Goal: Task Accomplishment & Management: Use online tool/utility

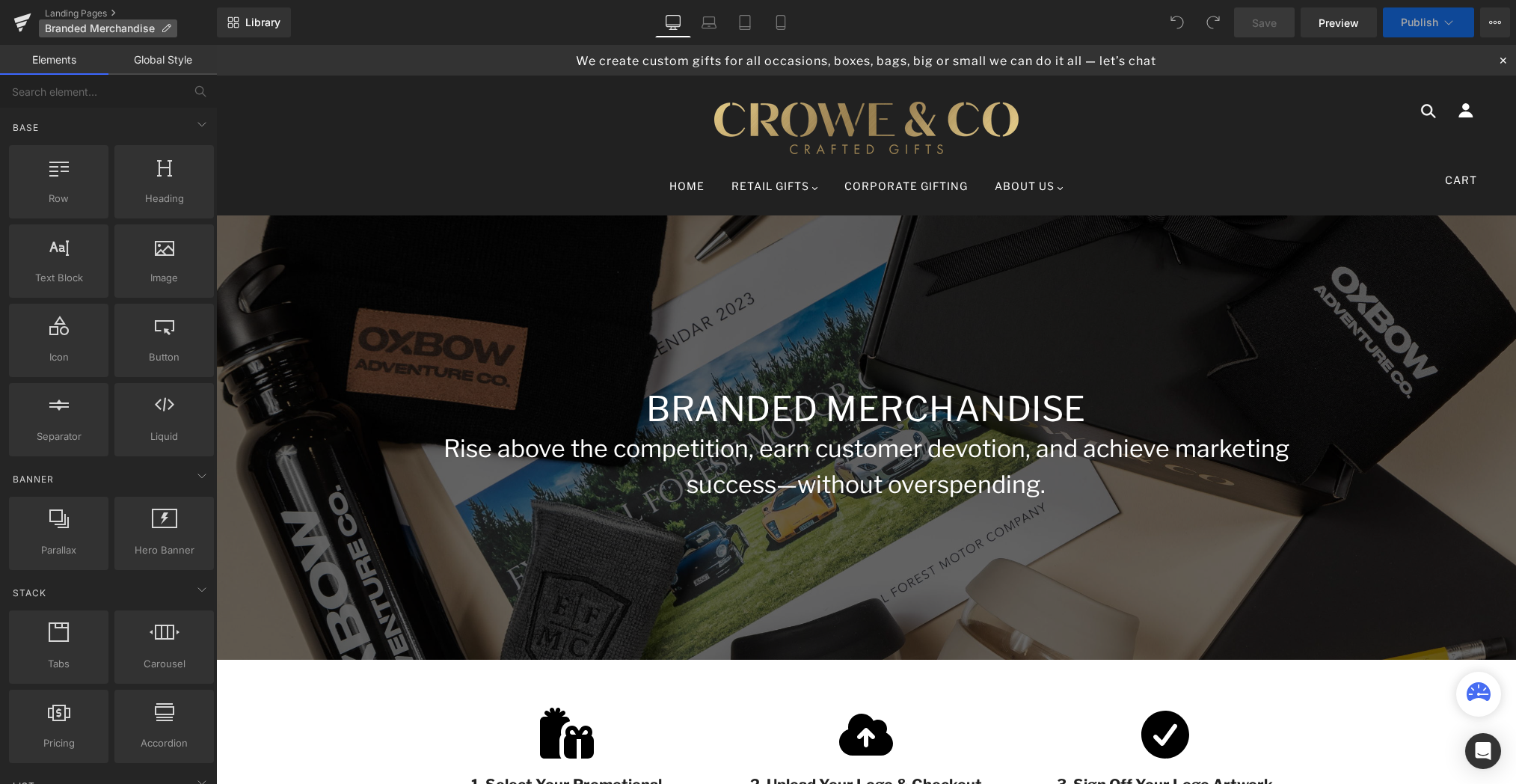
click at [168, 31] on icon at bounding box center [165, 28] width 11 height 11
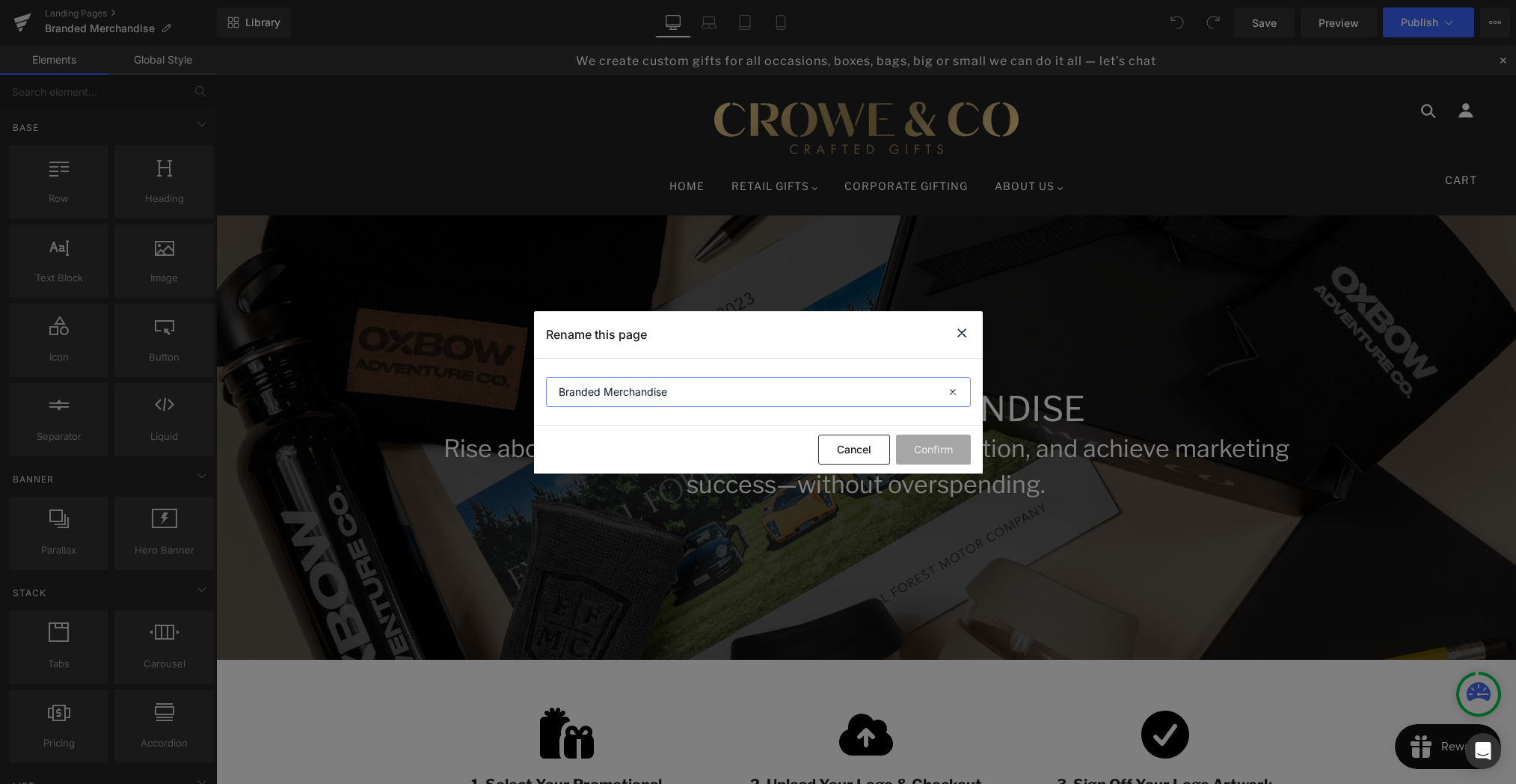
click at [699, 383] on input "Branded Merchandise" at bounding box center [758, 391] width 425 height 30
click at [867, 456] on button "Cancel" at bounding box center [854, 449] width 72 height 30
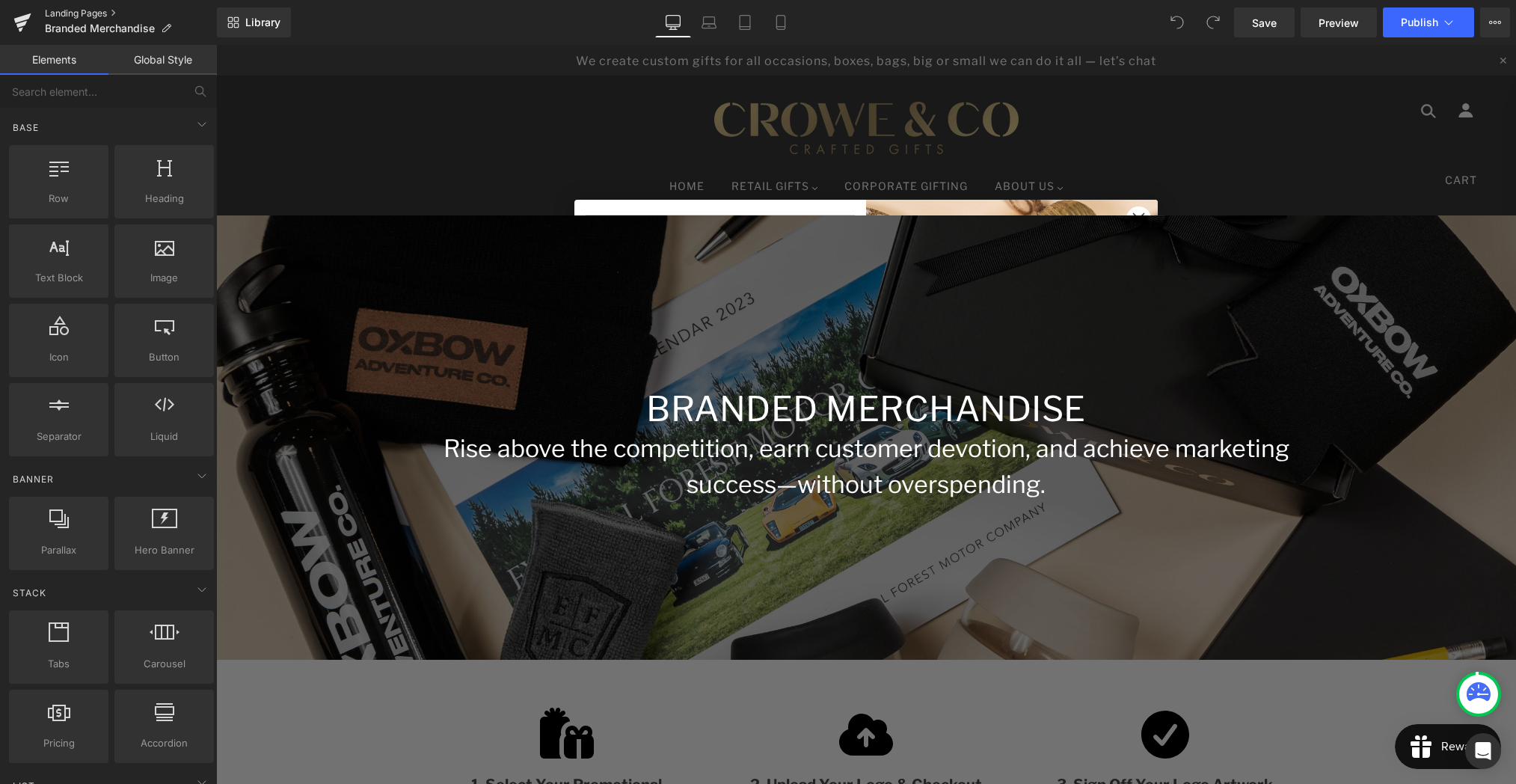
click at [112, 12] on link "Landing Pages" at bounding box center [130, 13] width 172 height 12
click at [1417, 31] on button "Publish" at bounding box center [1429, 22] width 91 height 30
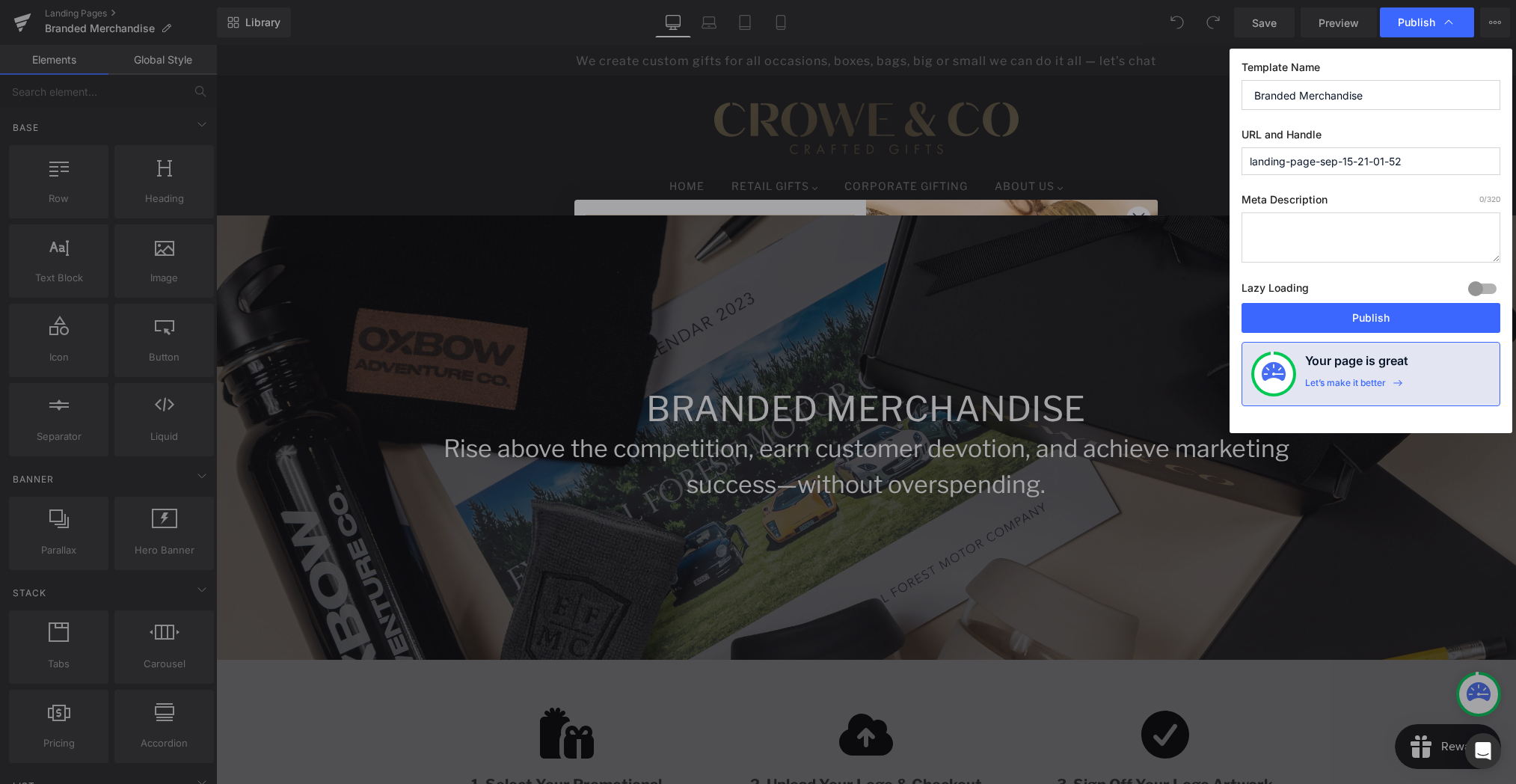
drag, startPoint x: 1411, startPoint y: 160, endPoint x: 1248, endPoint y: 161, distance: 163.0
click at [1248, 161] on input "landing-page-sep-15-21-01-52" at bounding box center [1370, 161] width 258 height 28
type input "branded-merchandise"
click at [1376, 321] on button "Publish" at bounding box center [1370, 318] width 258 height 30
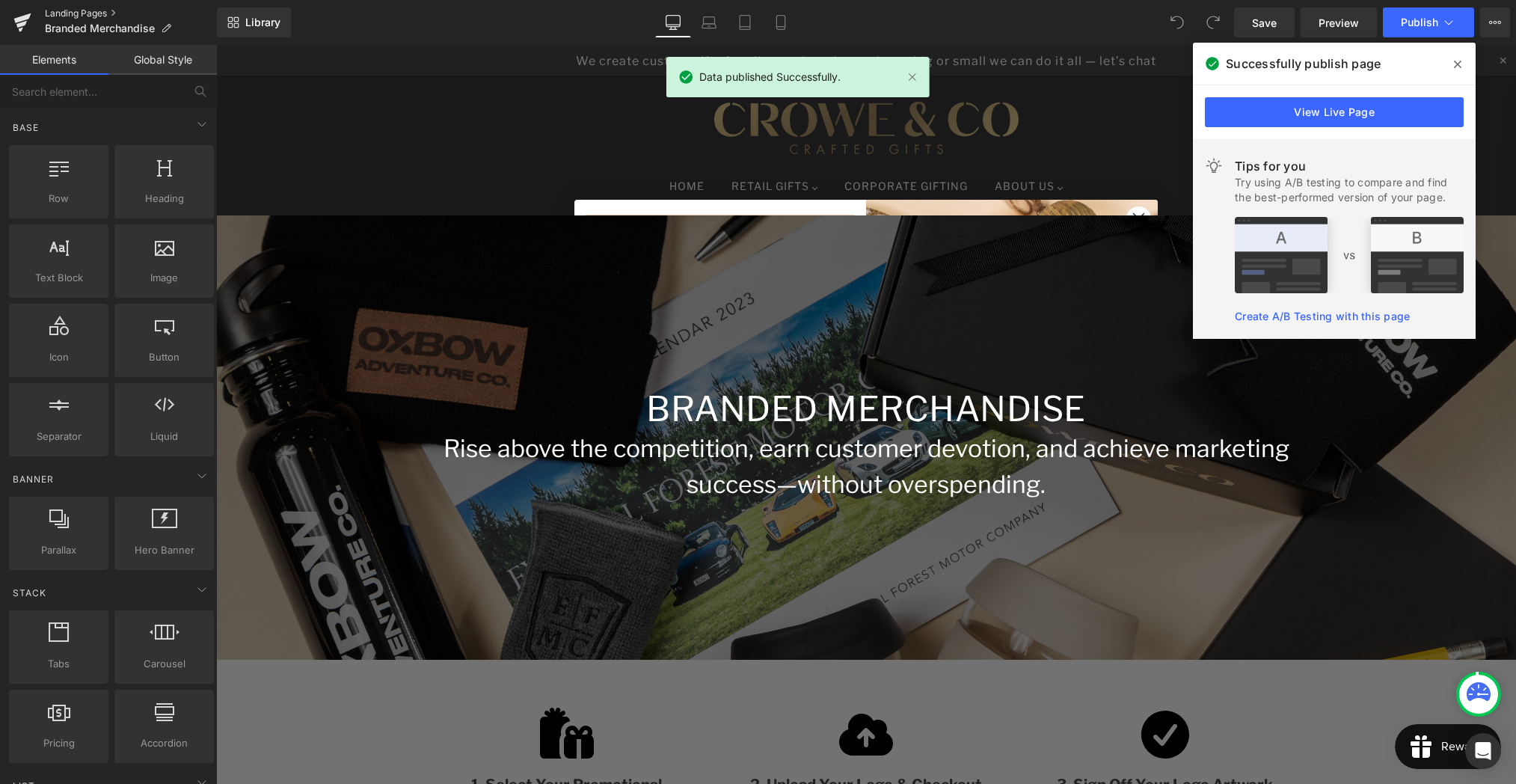
click at [93, 14] on link "Landing Pages" at bounding box center [130, 13] width 172 height 12
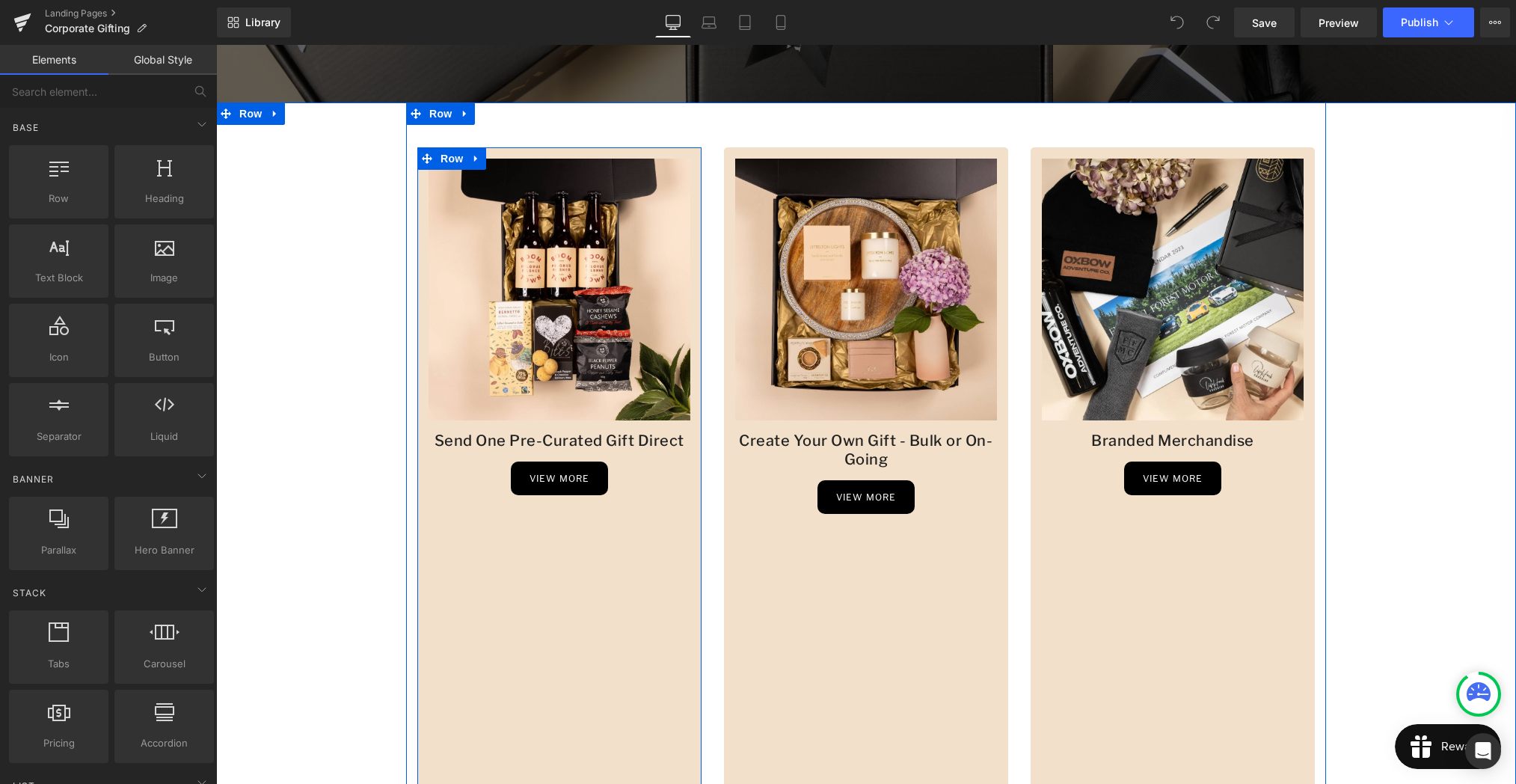
scroll to position [473, 0]
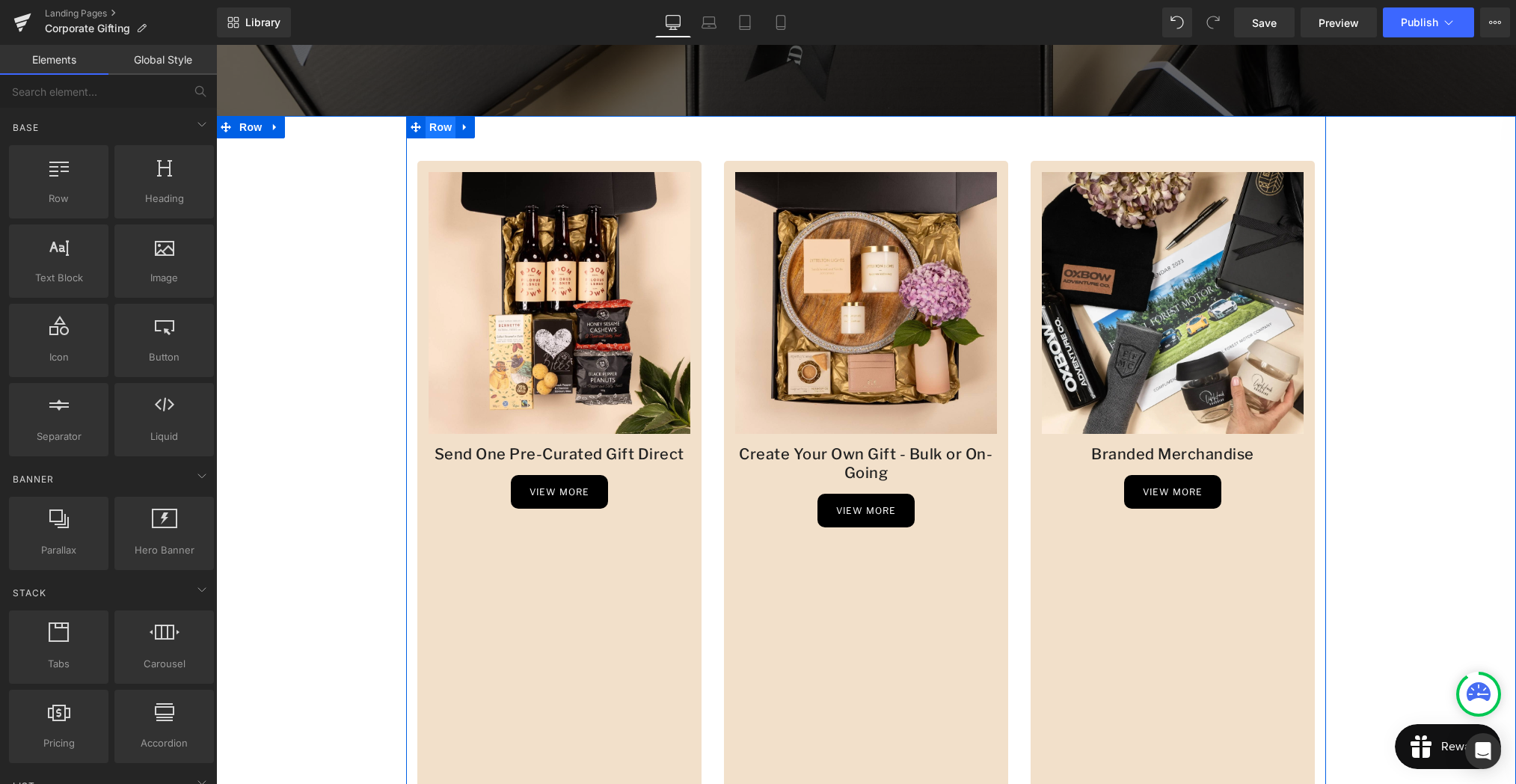
click at [448, 131] on span "Row" at bounding box center [440, 127] width 30 height 23
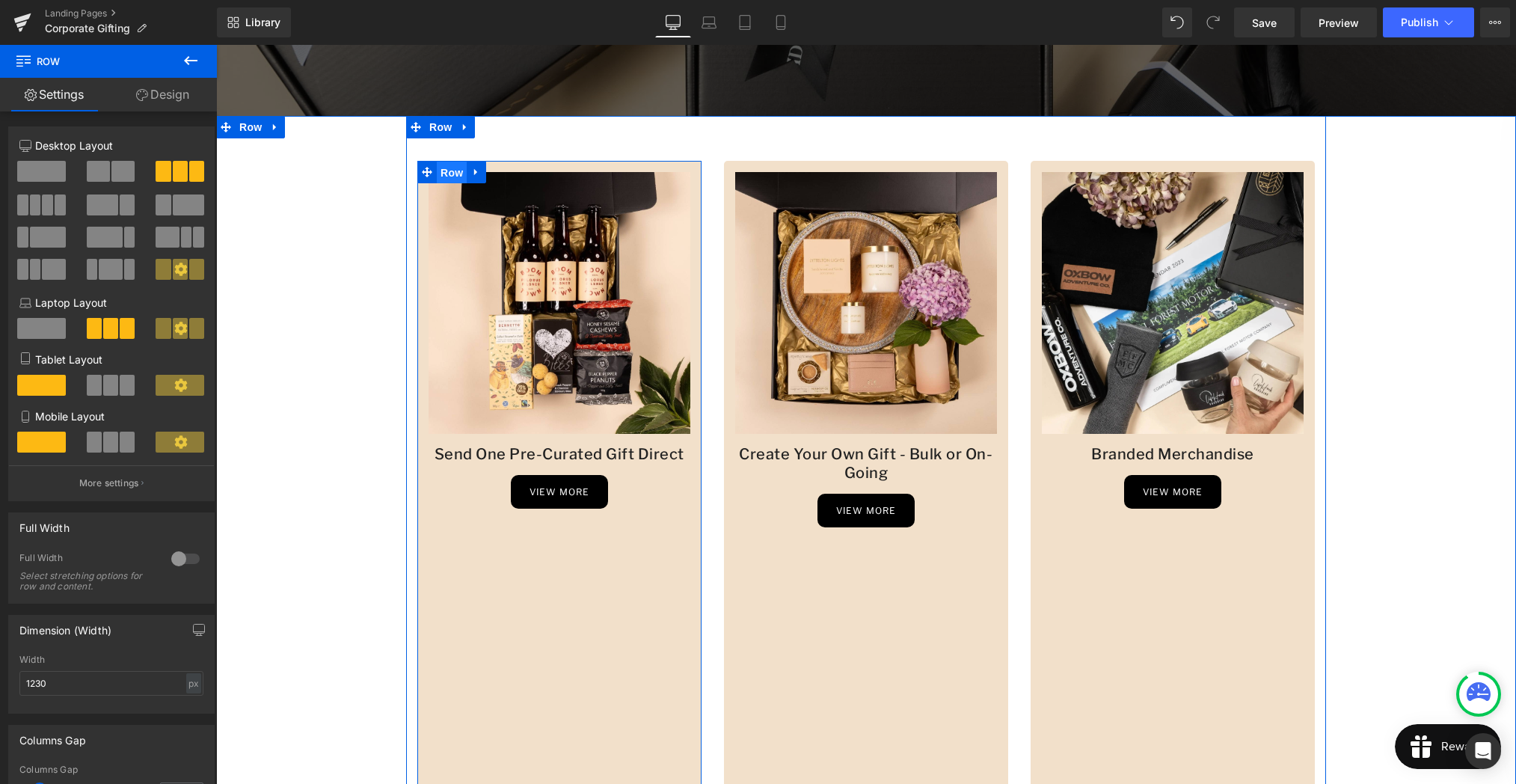
click at [456, 171] on span "Row" at bounding box center [452, 173] width 30 height 23
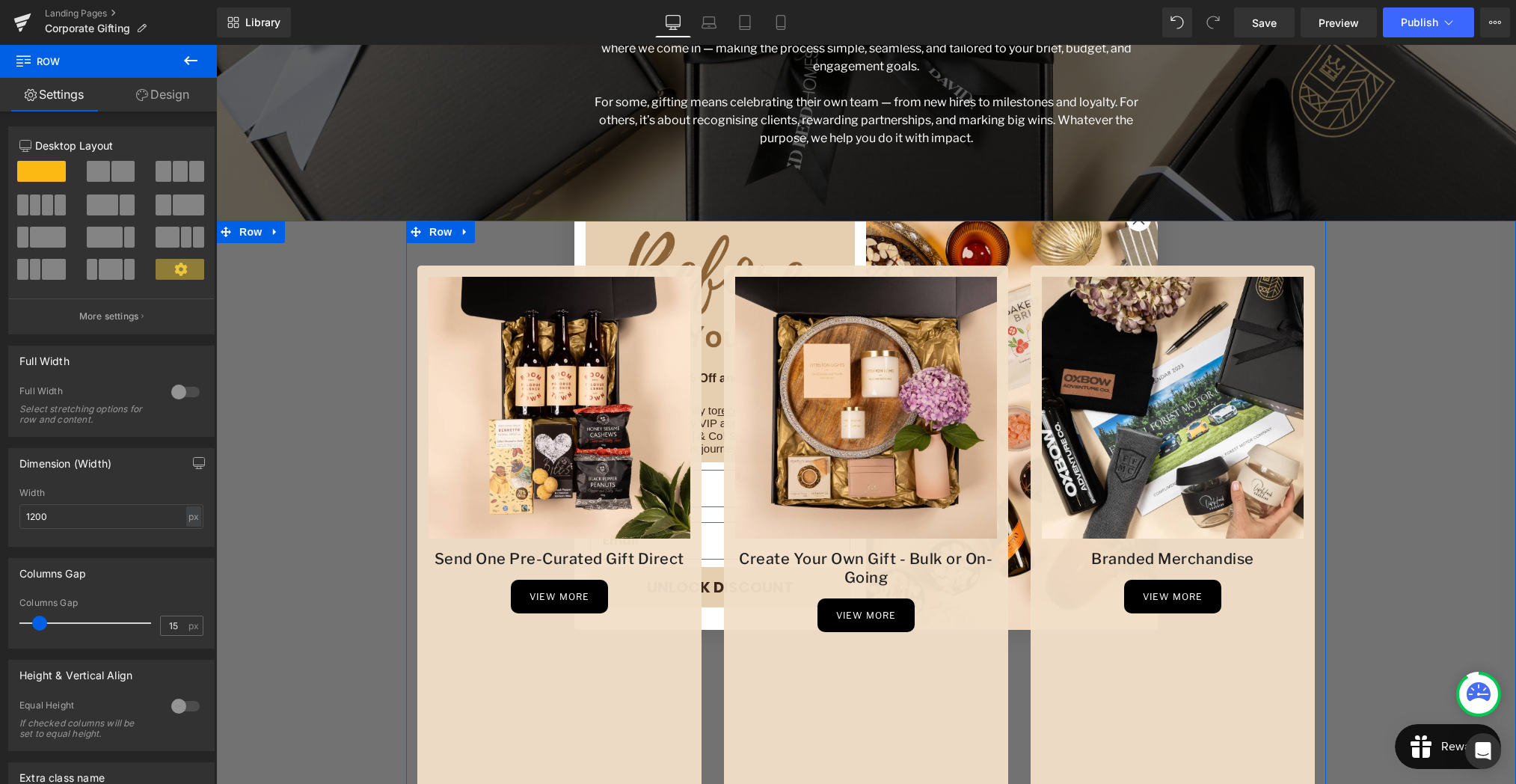
scroll to position [385, 0]
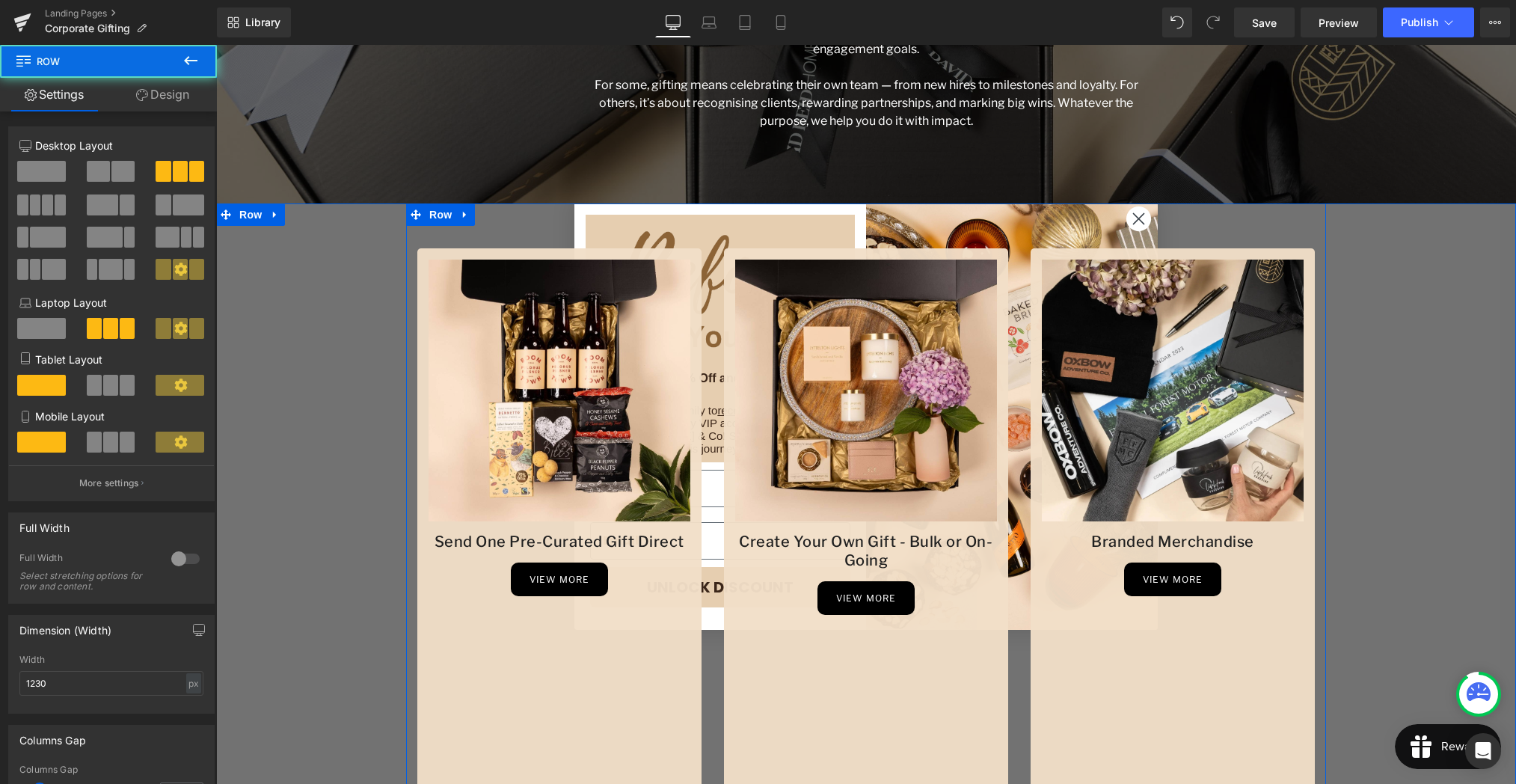
click at [1141, 221] on div "Image Send One Pre-Curated Gift Direct Heading view more Button Row Image Creat…" at bounding box center [866, 689] width 920 height 972
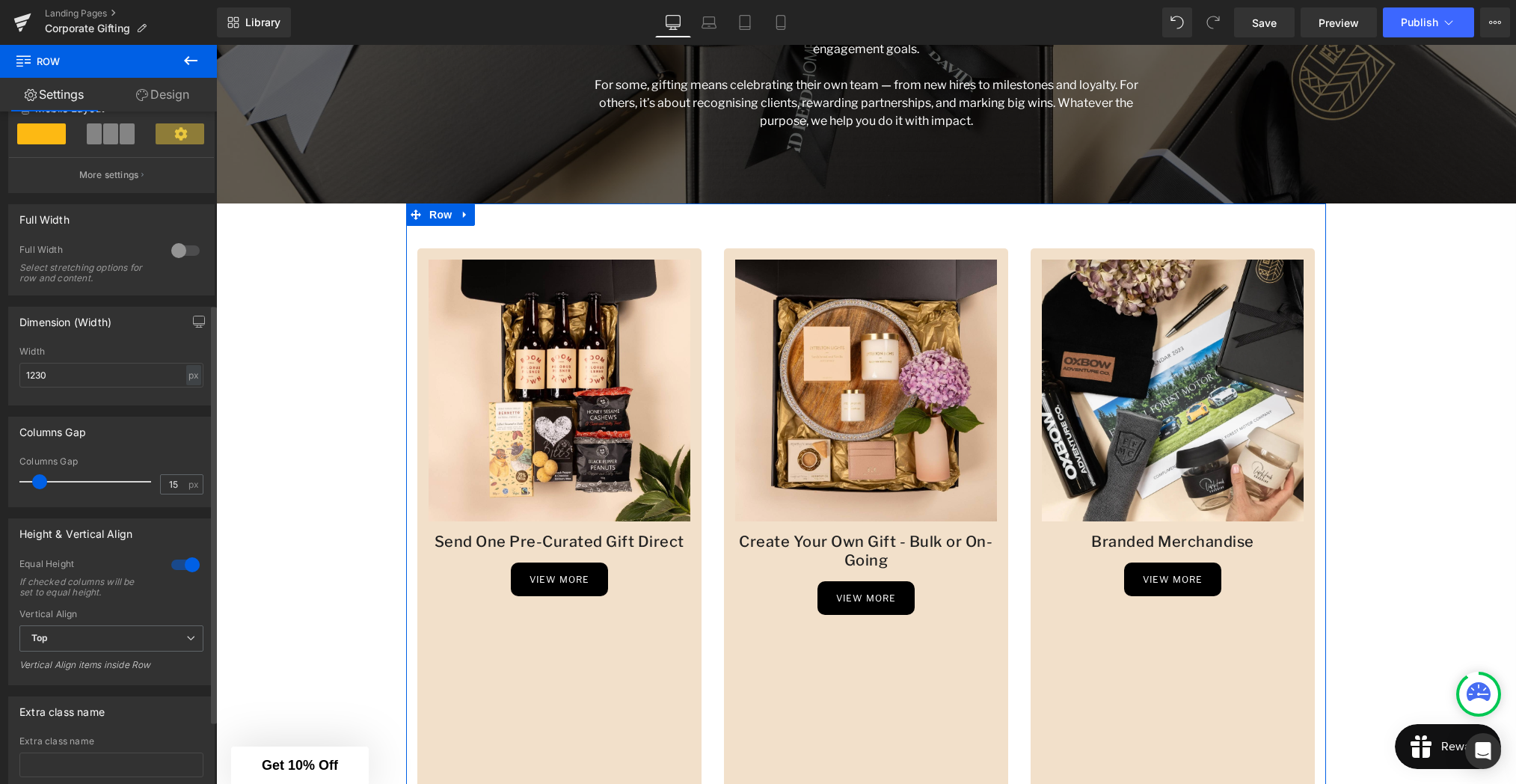
scroll to position [336, 0]
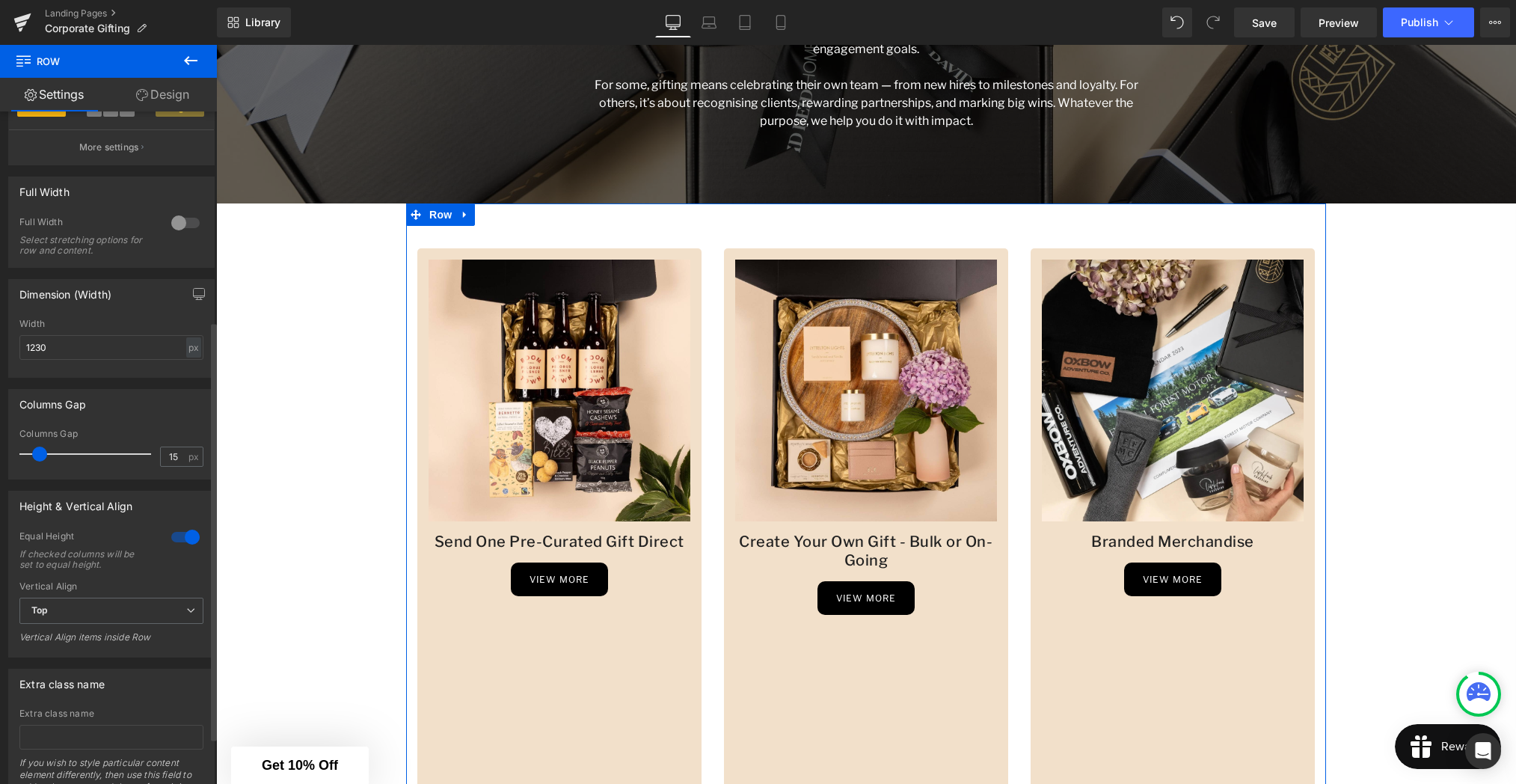
click at [171, 536] on div at bounding box center [186, 536] width 36 height 24
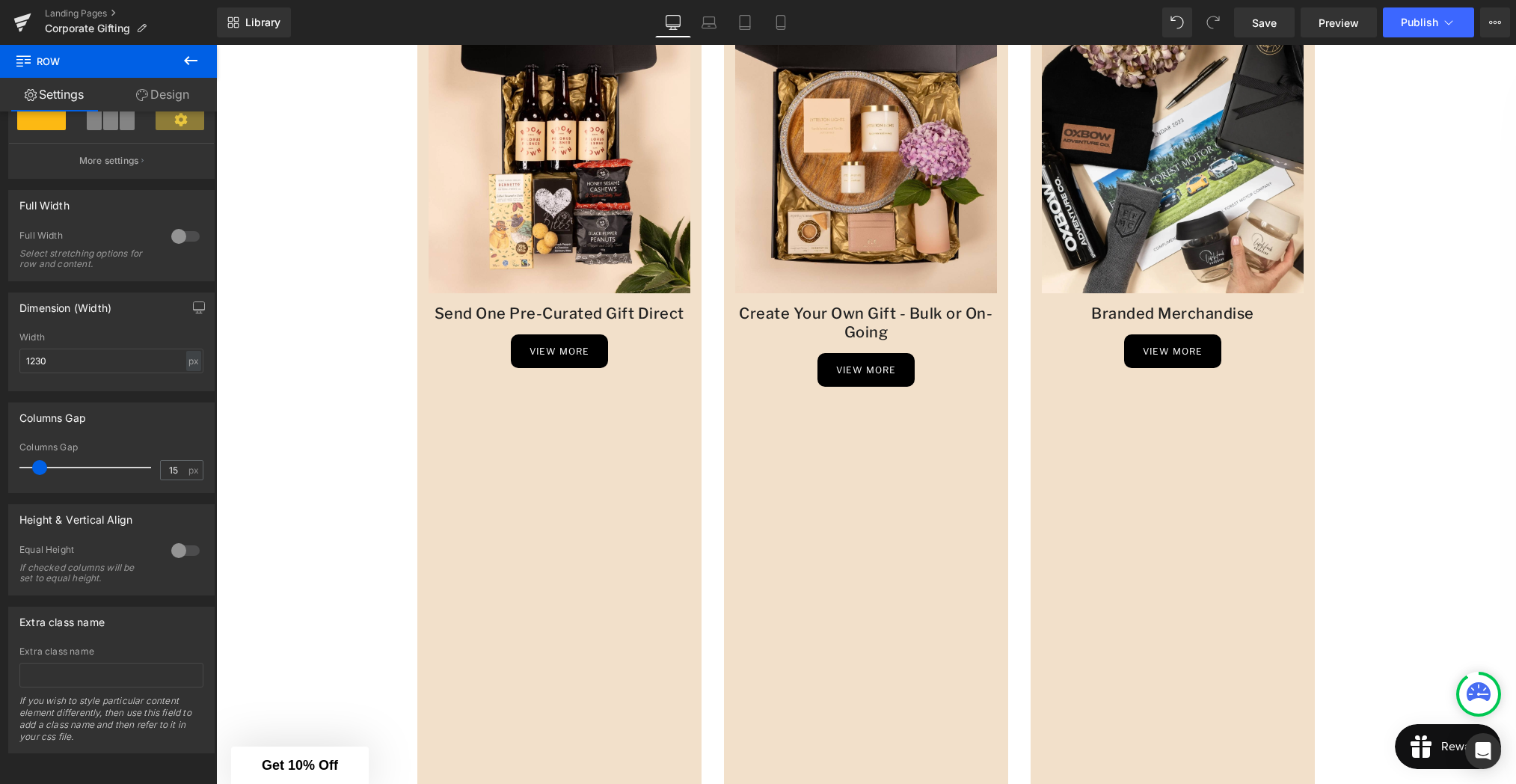
scroll to position [538, 0]
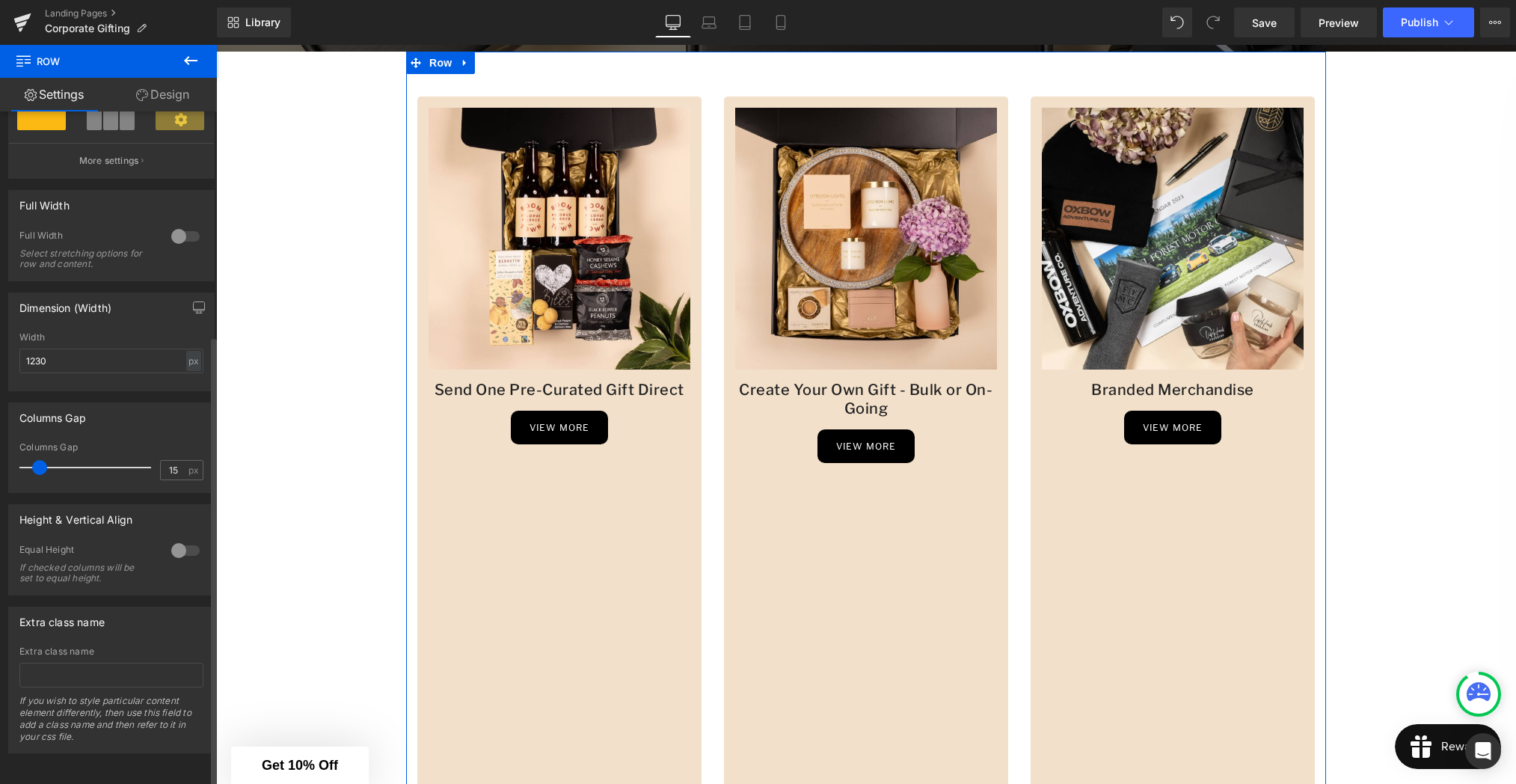
click at [186, 540] on div at bounding box center [186, 550] width 36 height 24
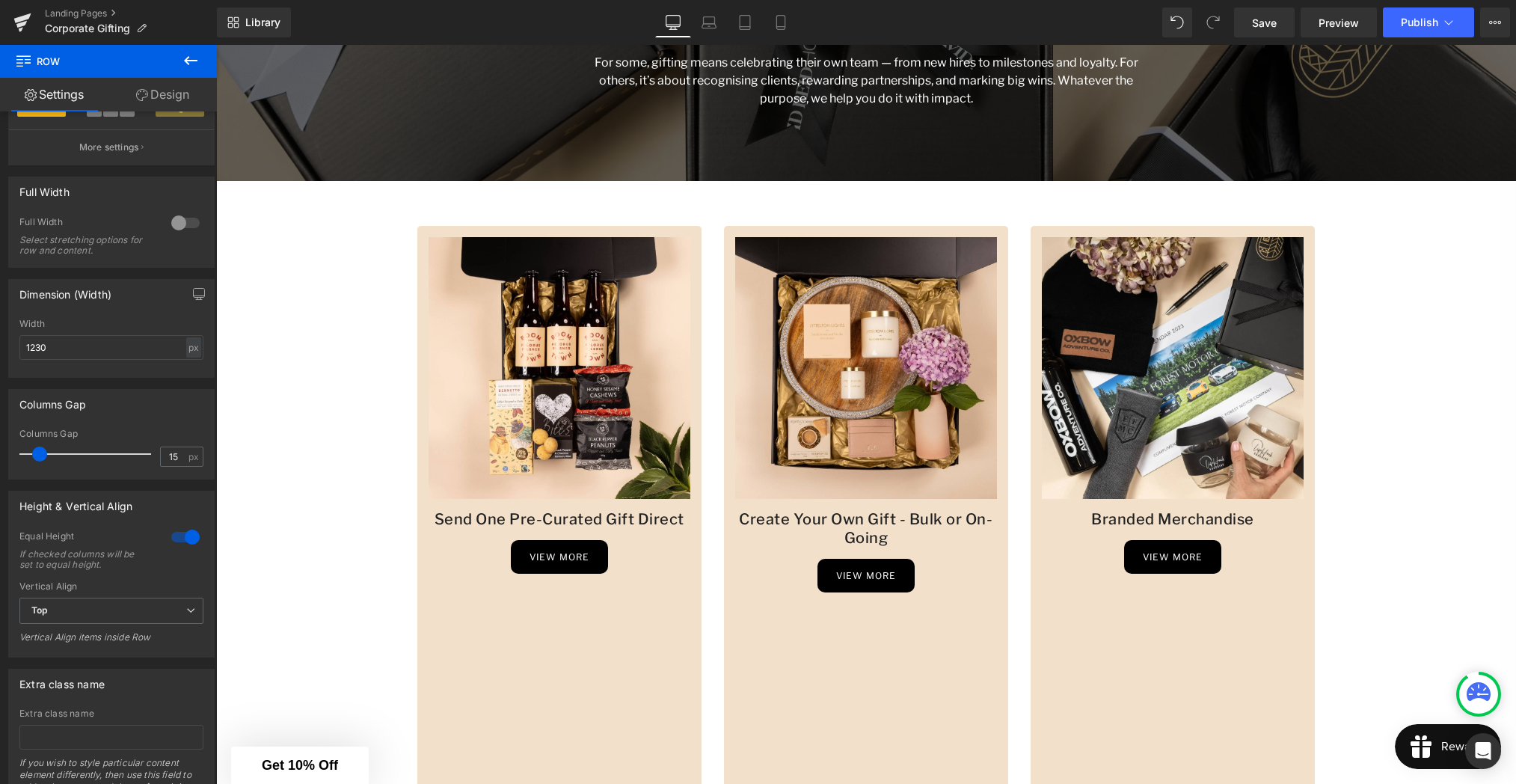
scroll to position [405, 0]
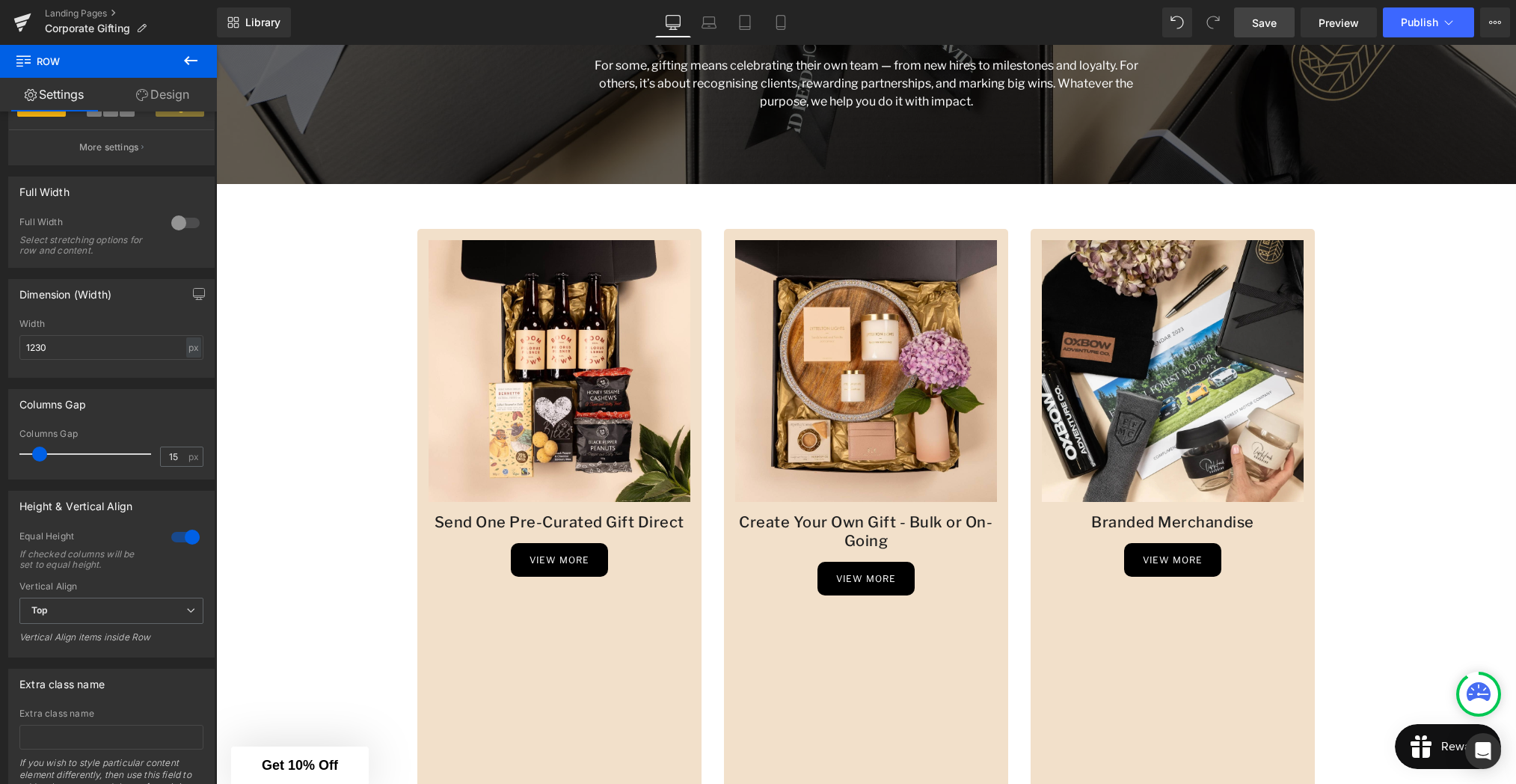
click at [1262, 23] on span "Save" at bounding box center [1264, 22] width 24 height 15
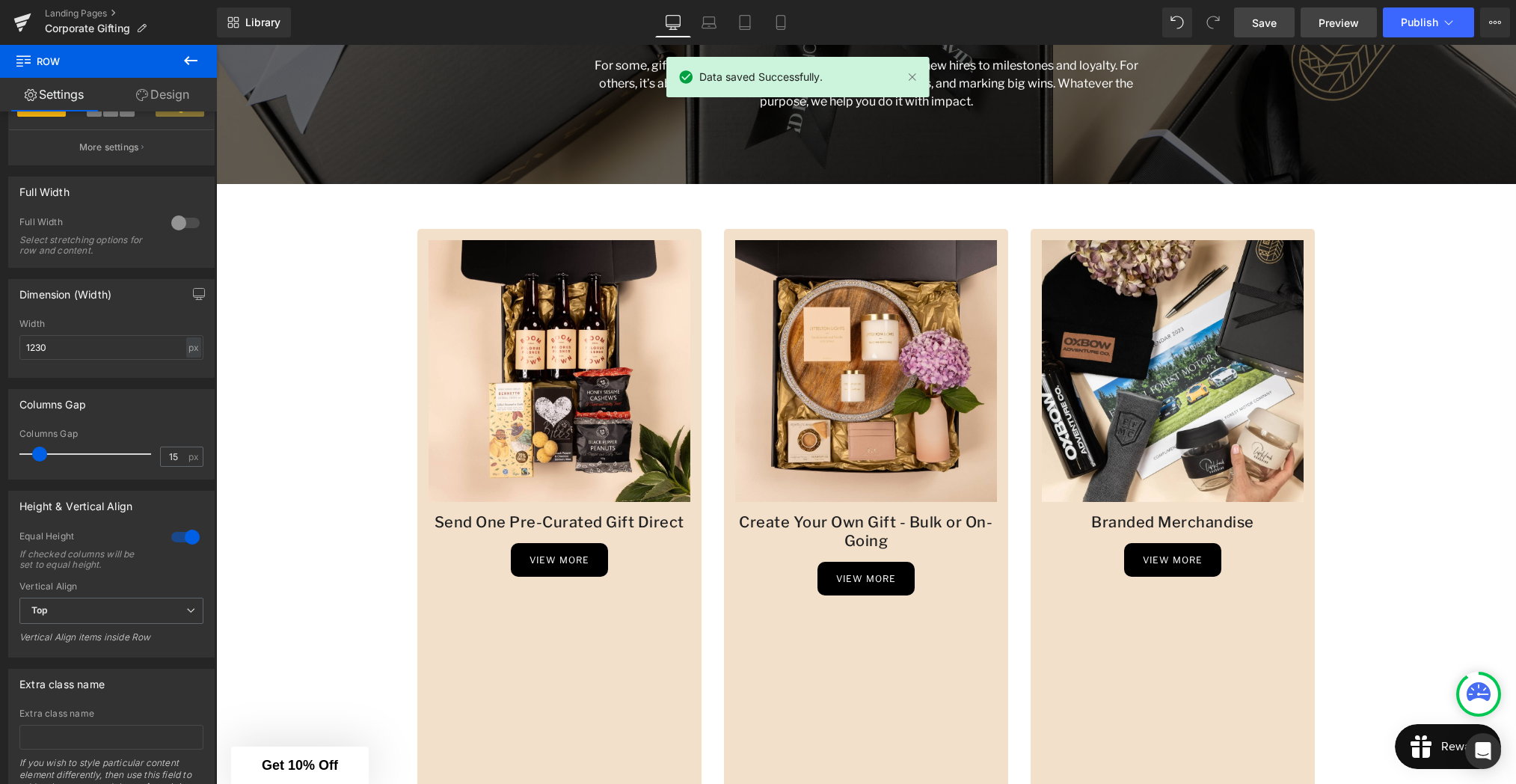
click at [1329, 27] on span "Preview" at bounding box center [1339, 22] width 41 height 15
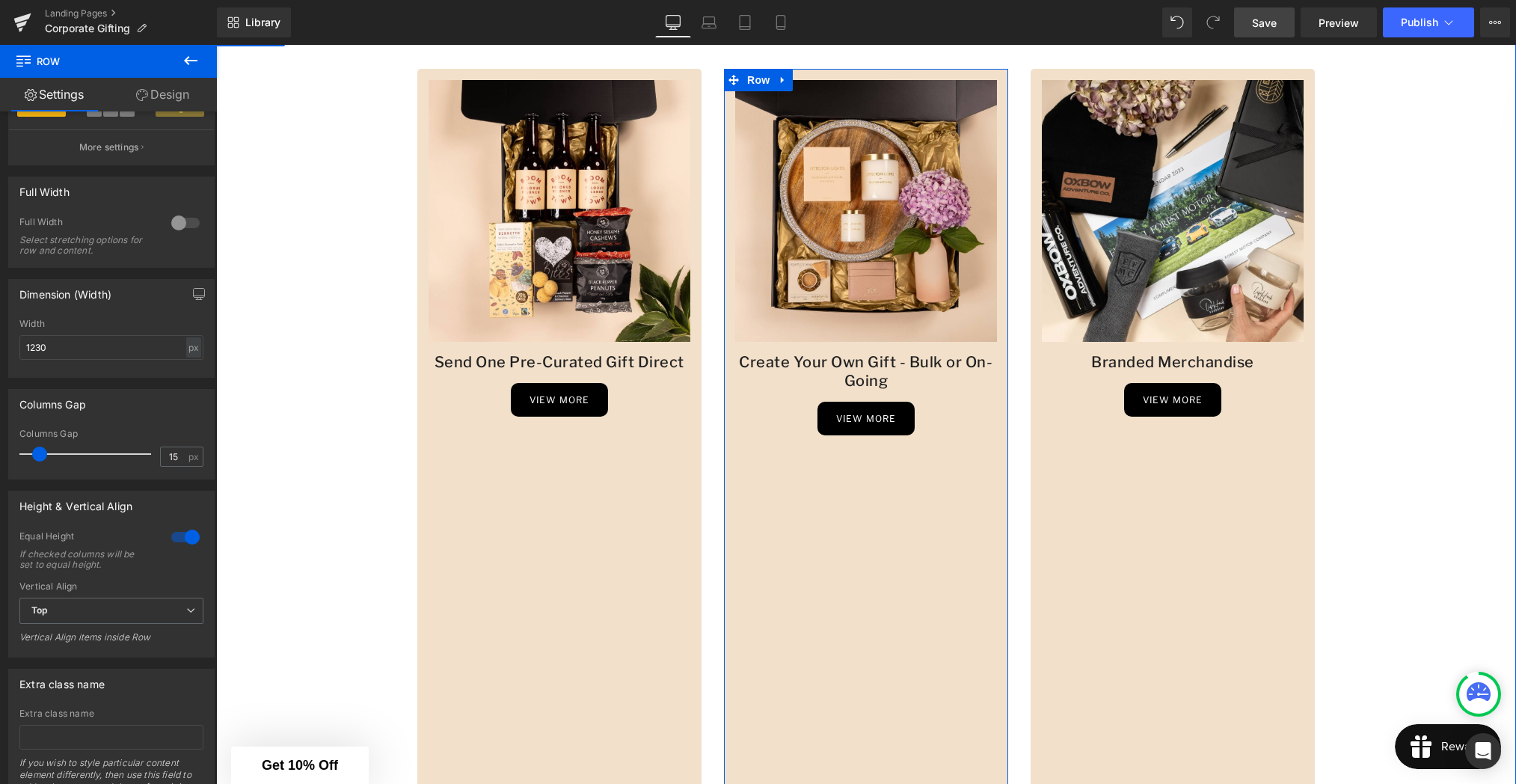
scroll to position [568, 0]
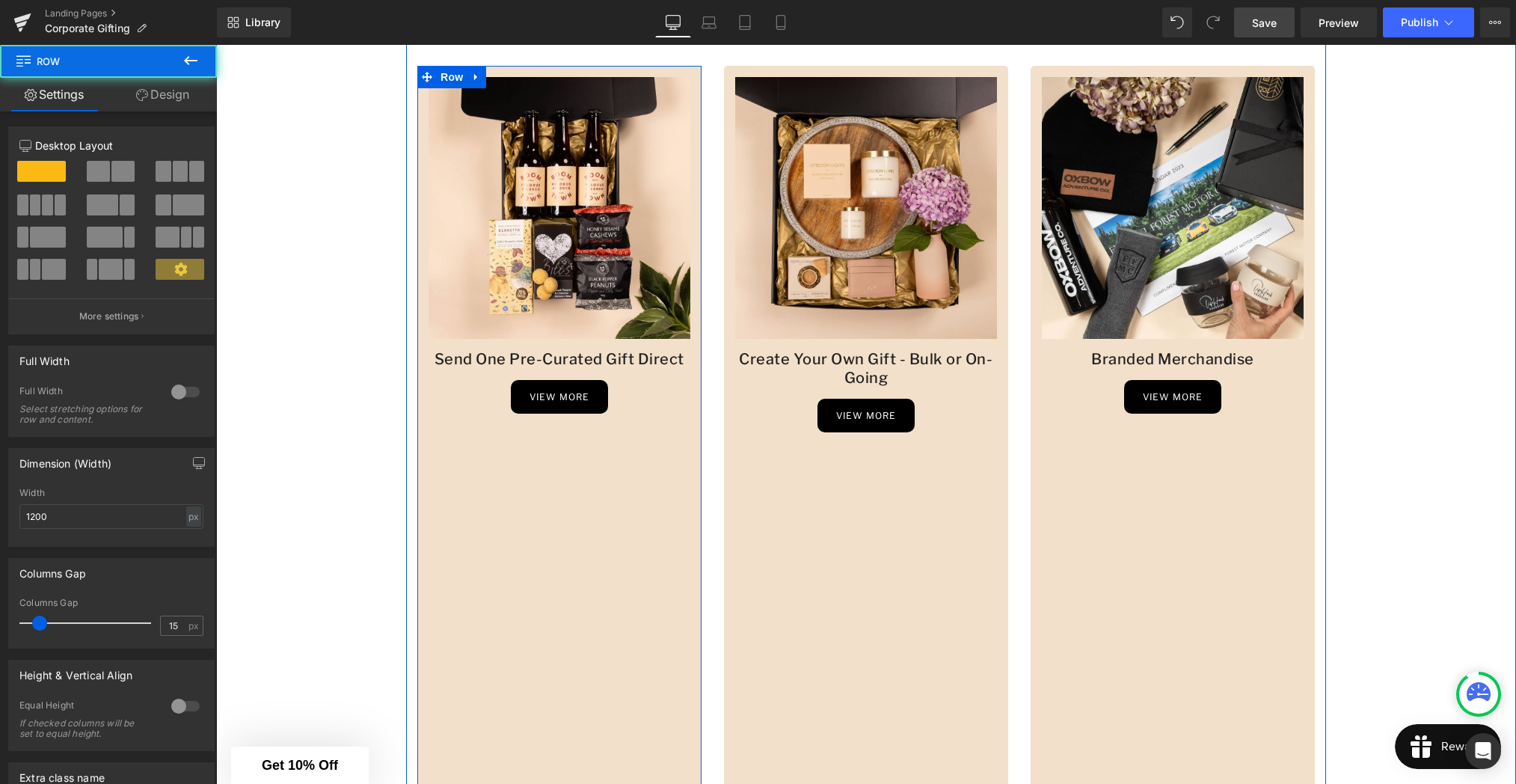
click at [478, 465] on div "Image Send One Pre-Curated Gift Direct Heading view more Button Row" at bounding box center [559, 524] width 284 height 916
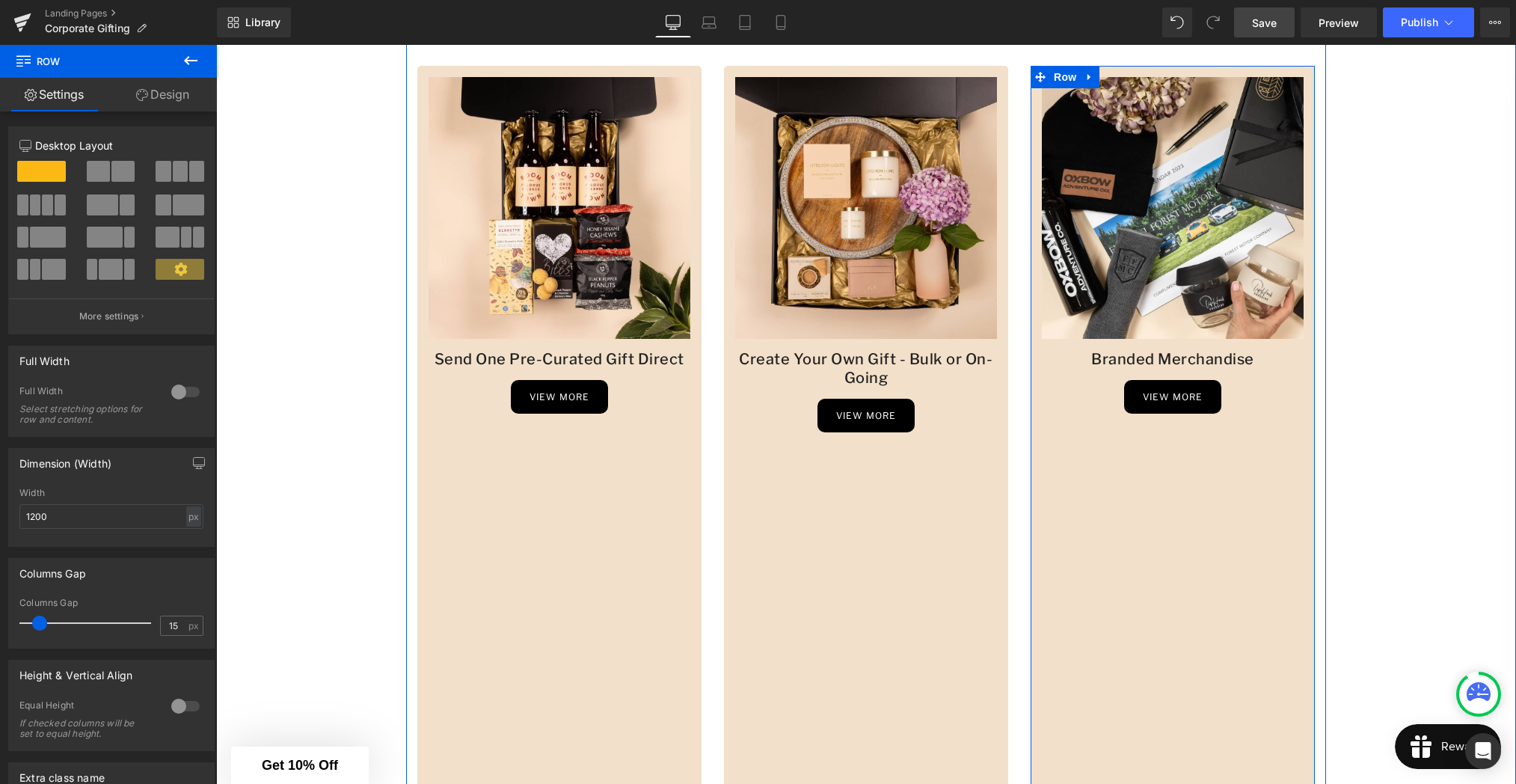
click at [1179, 465] on div "Image Branded Merchandise Heading view more Button Row" at bounding box center [1172, 524] width 284 height 916
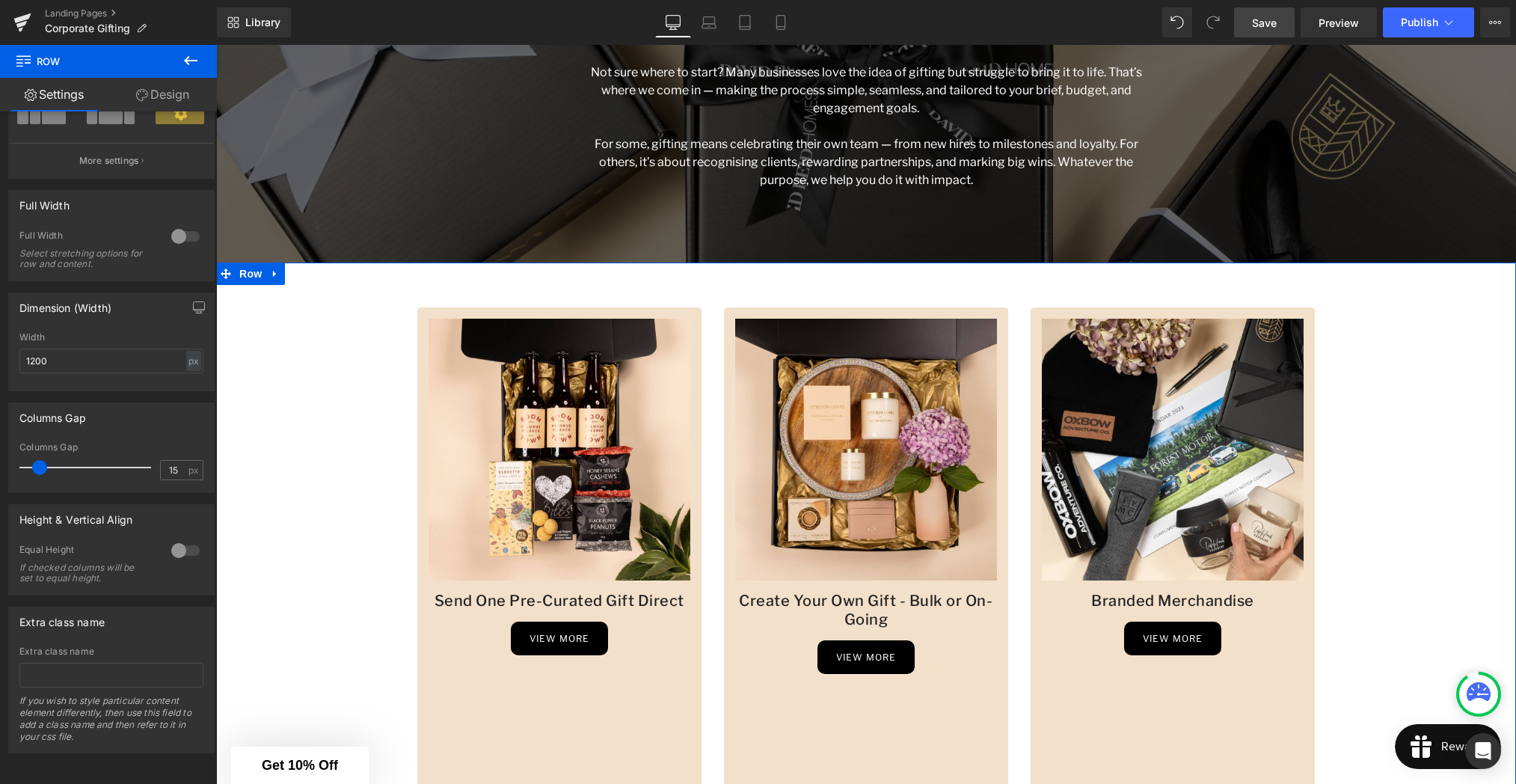
scroll to position [324, 0]
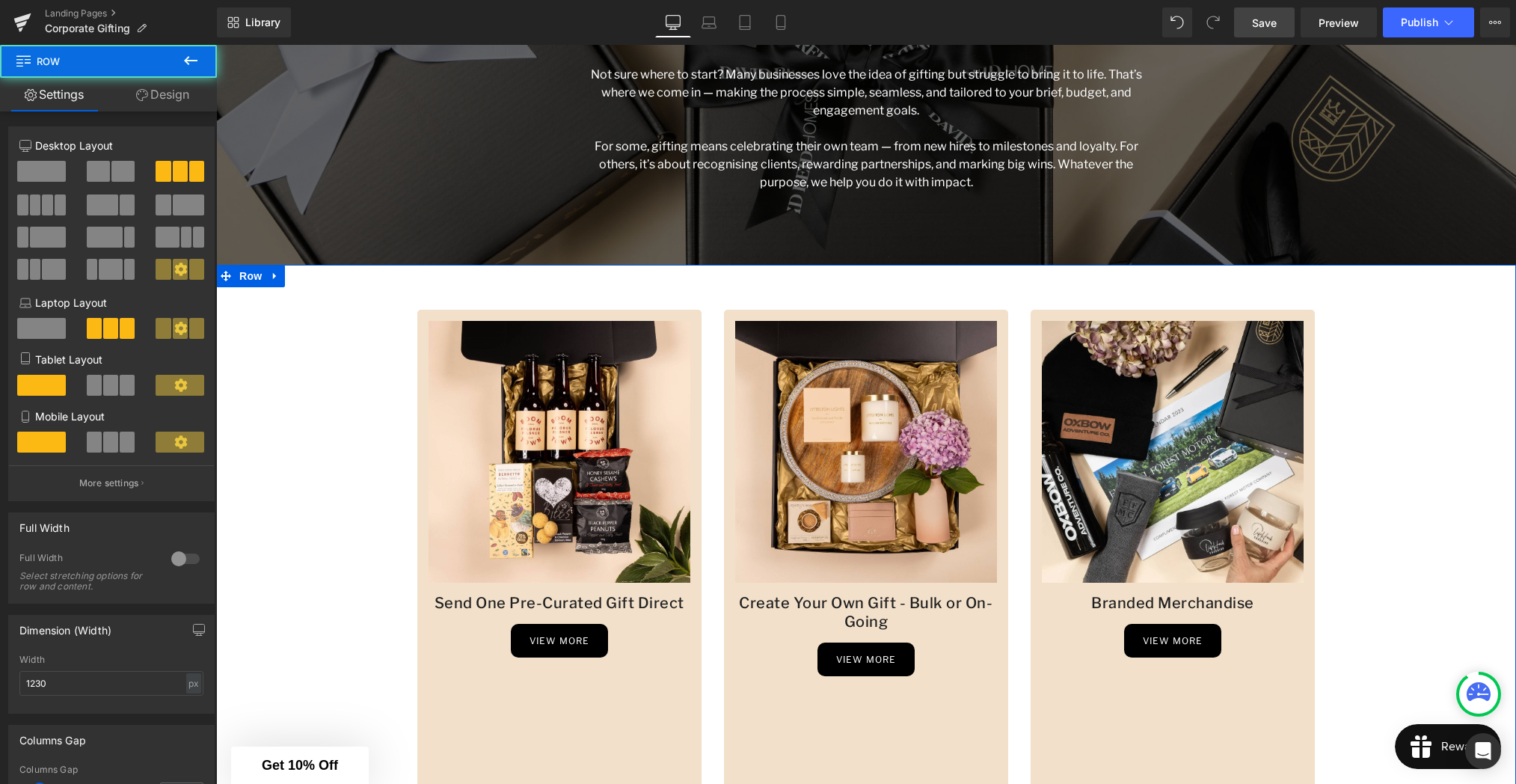
click at [577, 286] on div "Image Send One Pre-Curated Gift Direct Heading view more Button Row Image Creat…" at bounding box center [866, 751] width 920 height 972
click at [440, 277] on span "Row" at bounding box center [440, 277] width 30 height 23
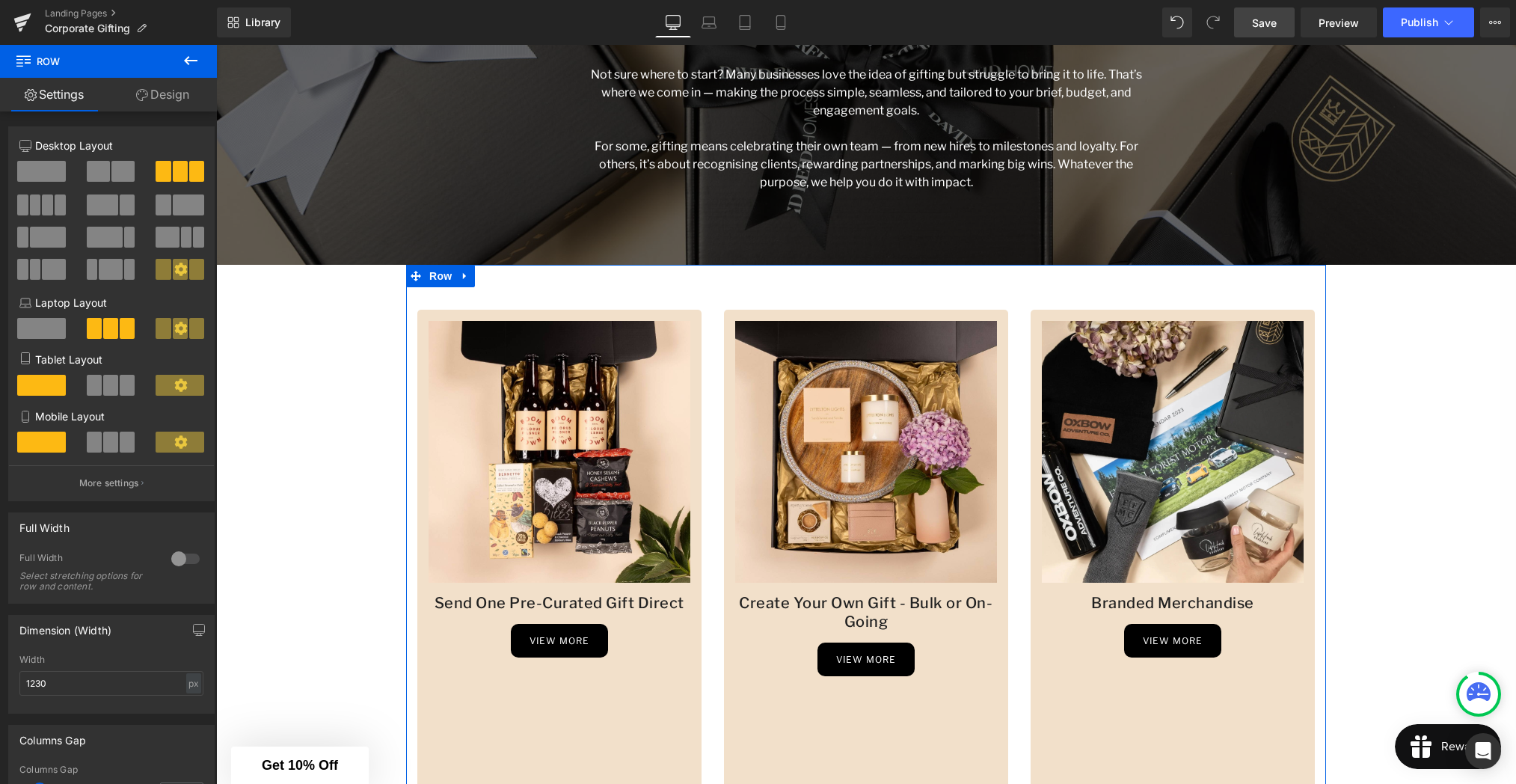
click at [158, 95] on link "Design" at bounding box center [162, 94] width 108 height 33
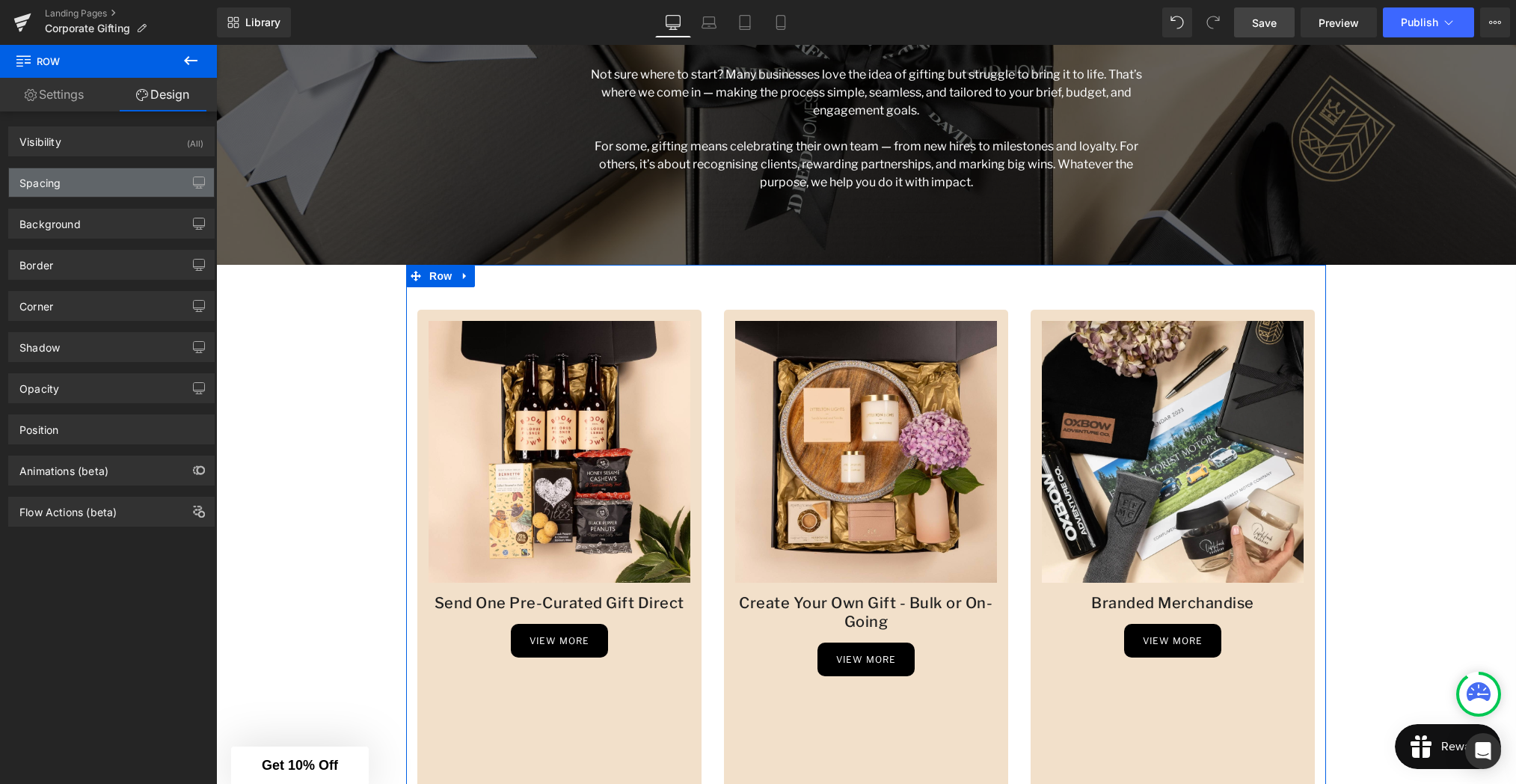
click at [117, 176] on div "Spacing" at bounding box center [111, 182] width 205 height 29
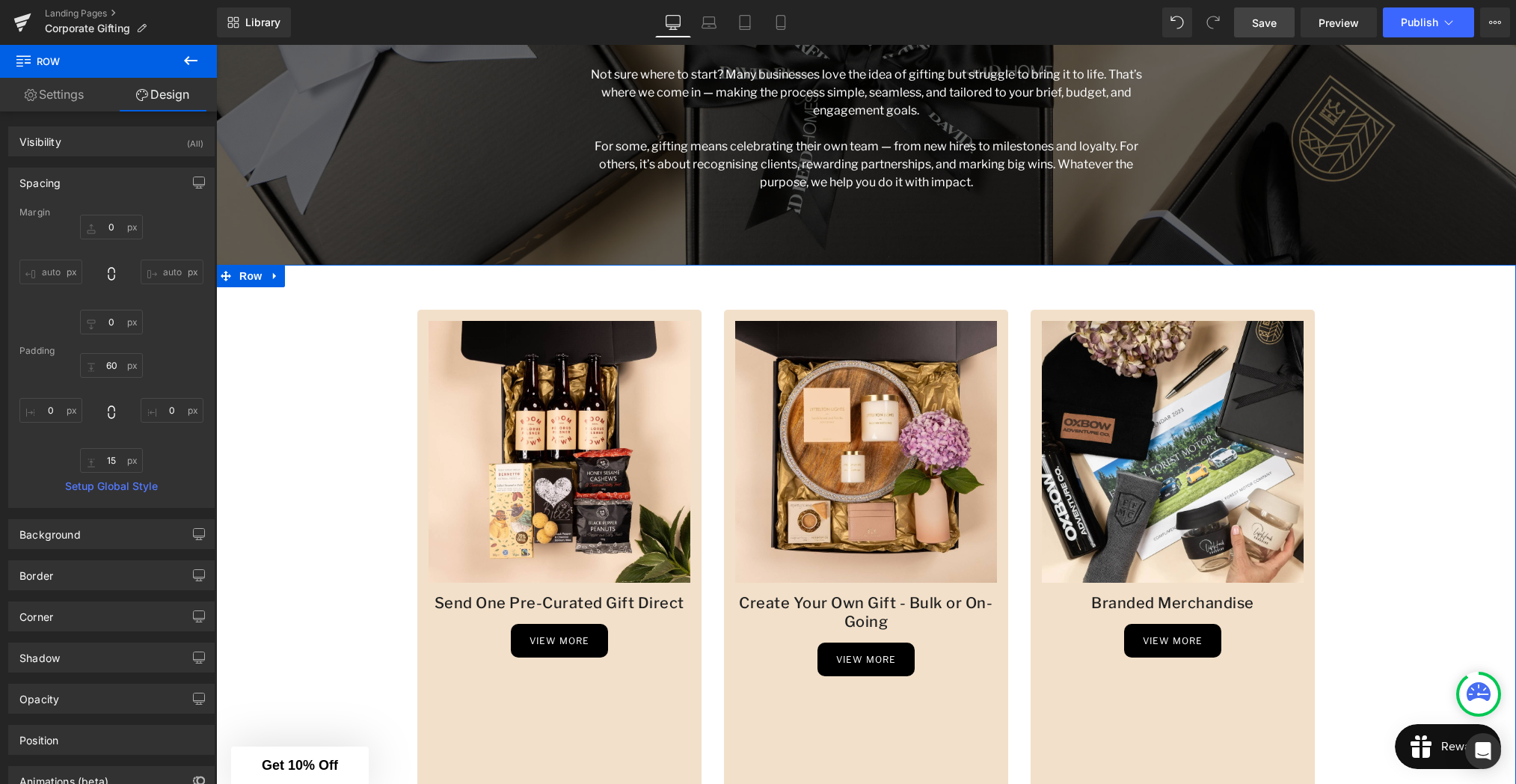
click at [349, 331] on div "Image Send One Pre-Curated Gift Direct Heading view more Button Row Image Creat…" at bounding box center [866, 790] width 1300 height 1050
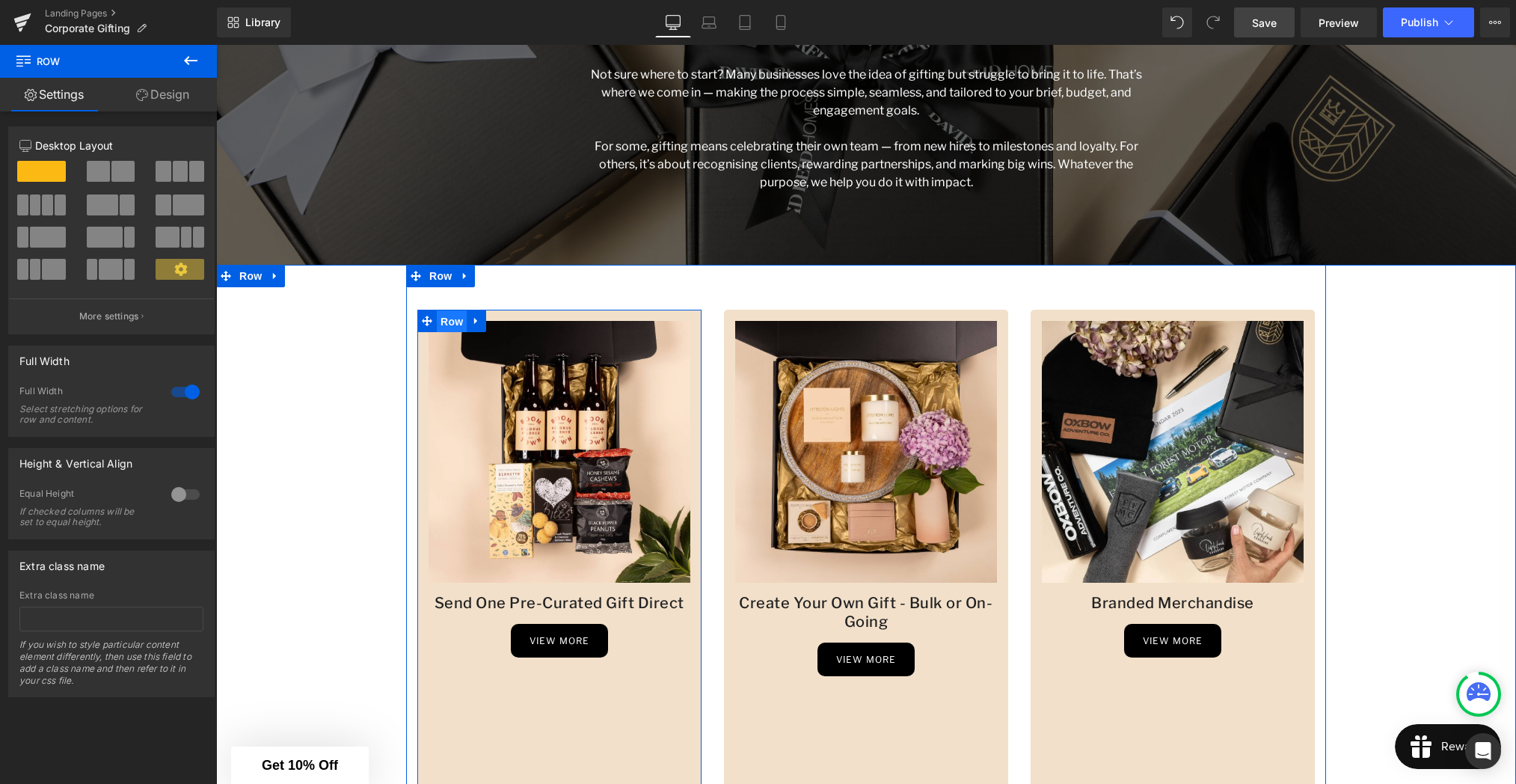
click at [450, 319] on span "Row" at bounding box center [452, 322] width 30 height 23
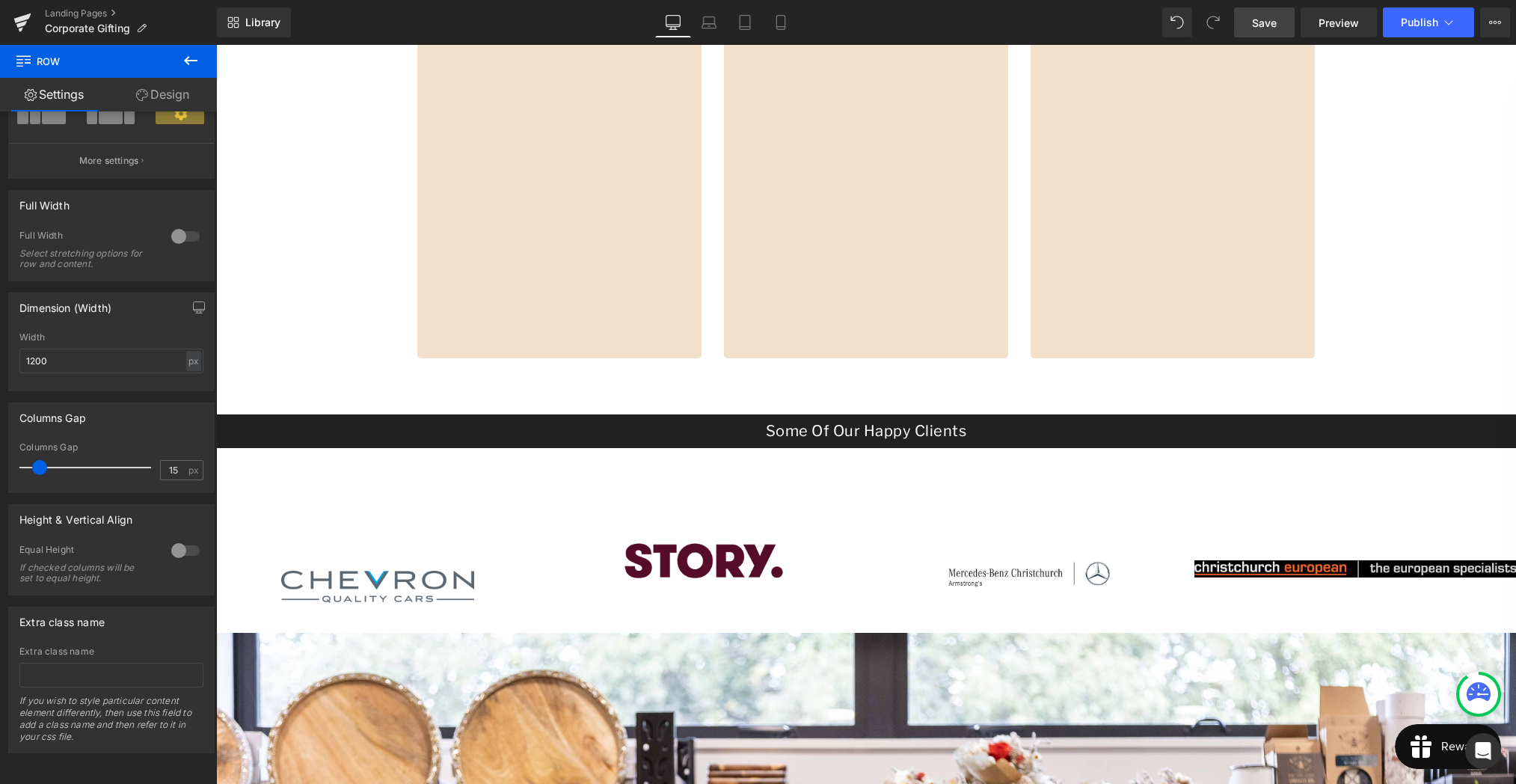
scroll to position [1095, 0]
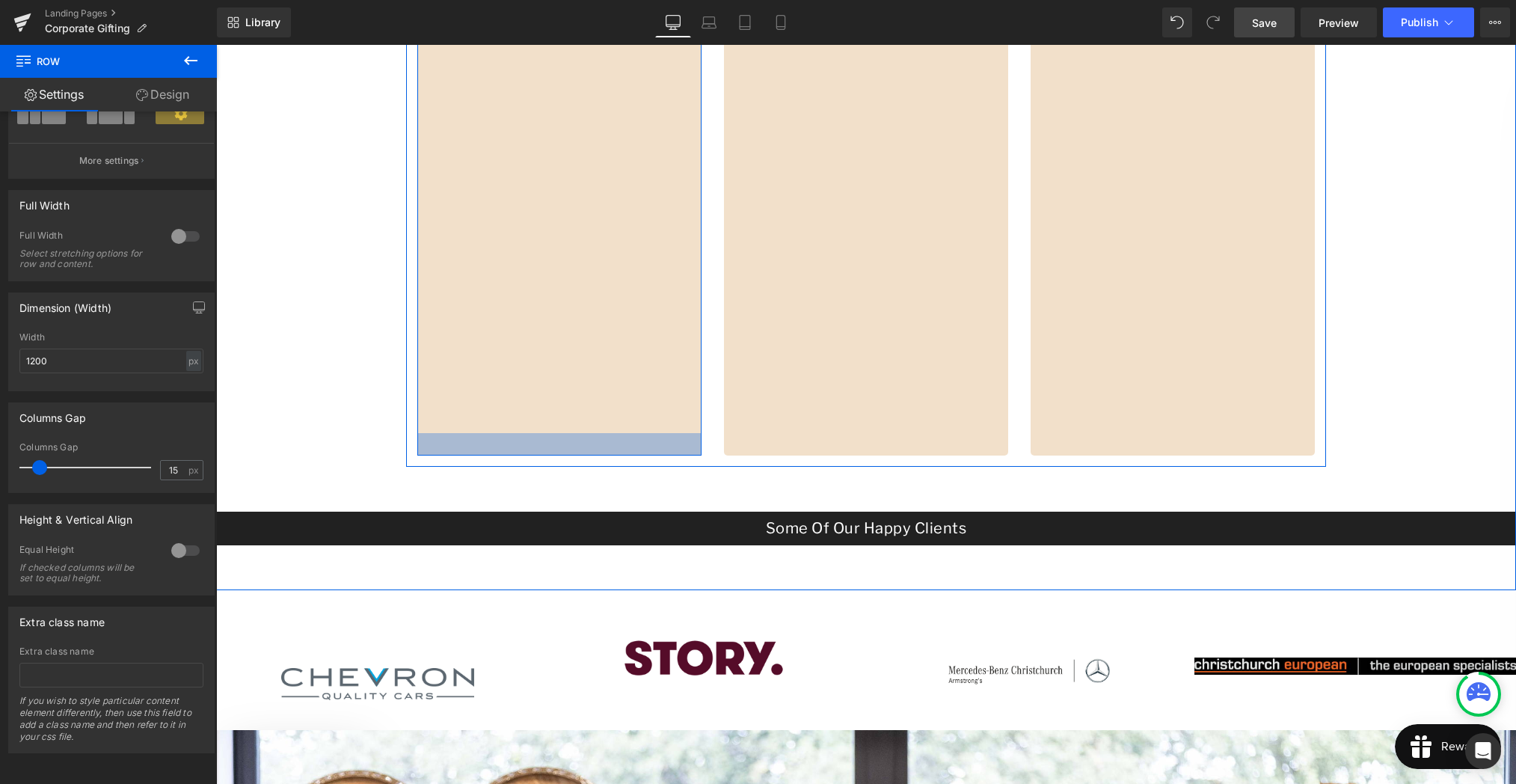
click at [565, 446] on div at bounding box center [559, 444] width 284 height 23
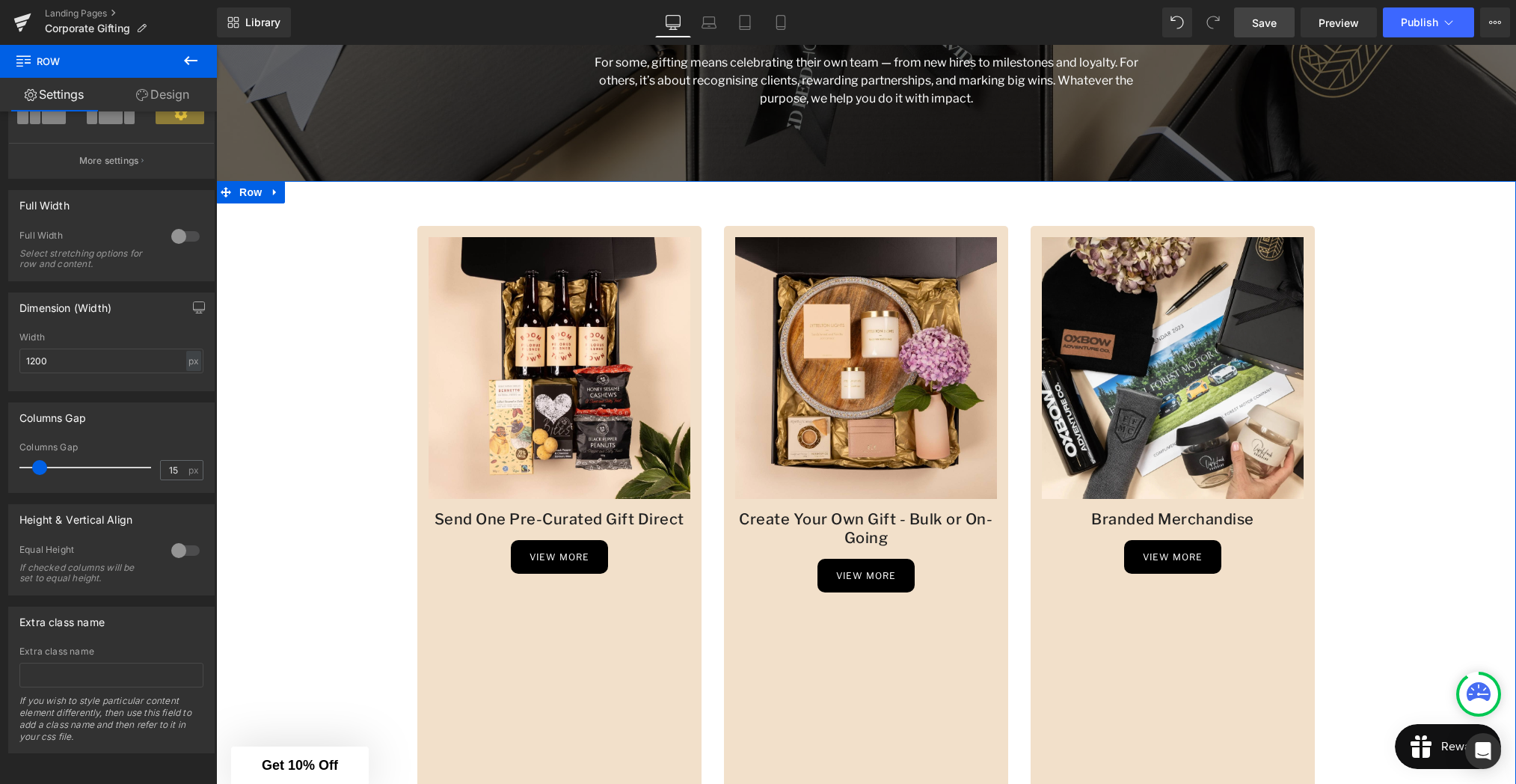
scroll to position [405, 0]
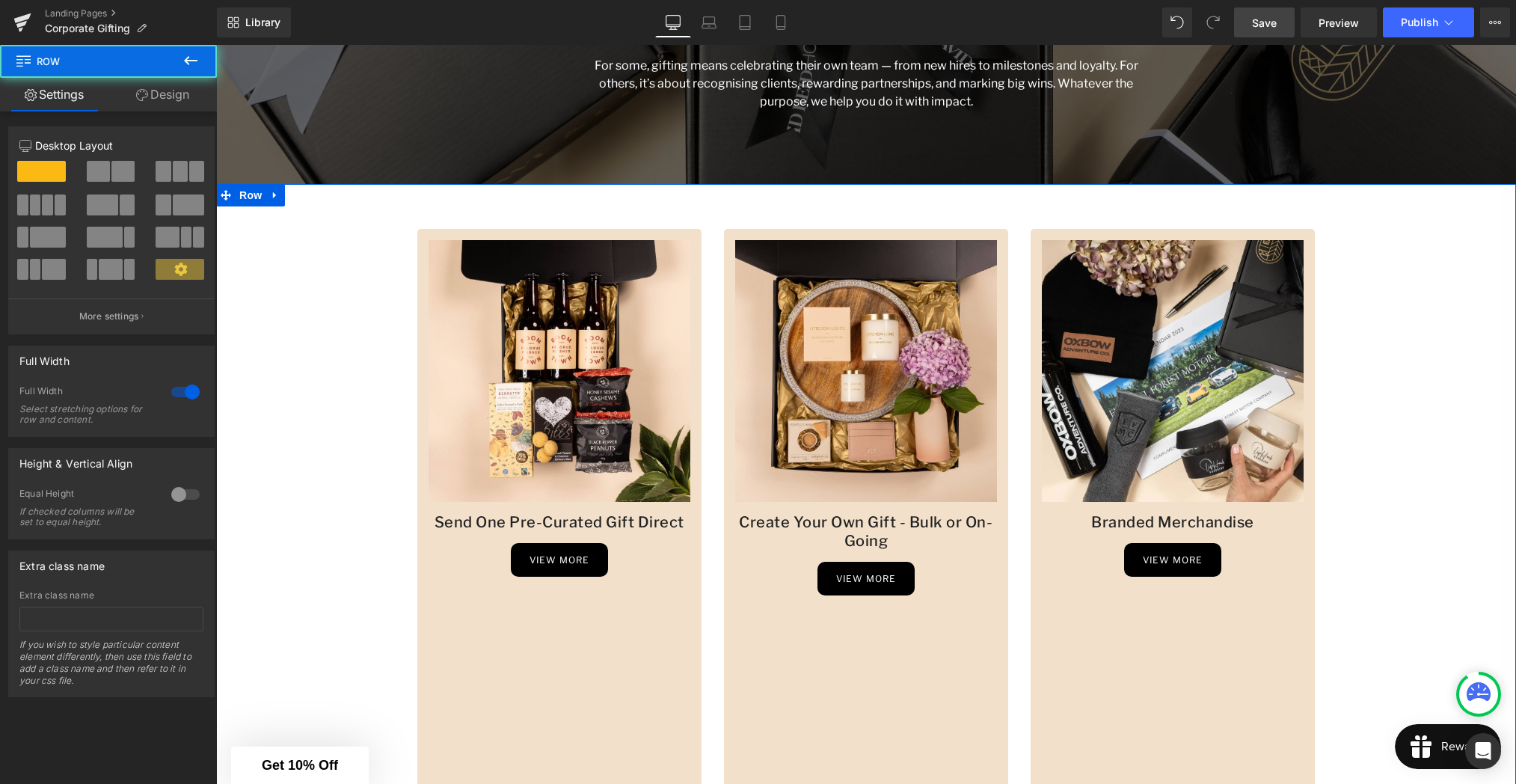
drag, startPoint x: 311, startPoint y: 327, endPoint x: 293, endPoint y: 314, distance: 22.2
click at [310, 327] on div "Image Send One Pre-Curated Gift Direct Heading view more Button Row Image Creat…" at bounding box center [866, 709] width 1300 height 1050
click at [253, 195] on span "Row" at bounding box center [250, 196] width 30 height 23
click at [157, 101] on link "Design" at bounding box center [162, 94] width 108 height 33
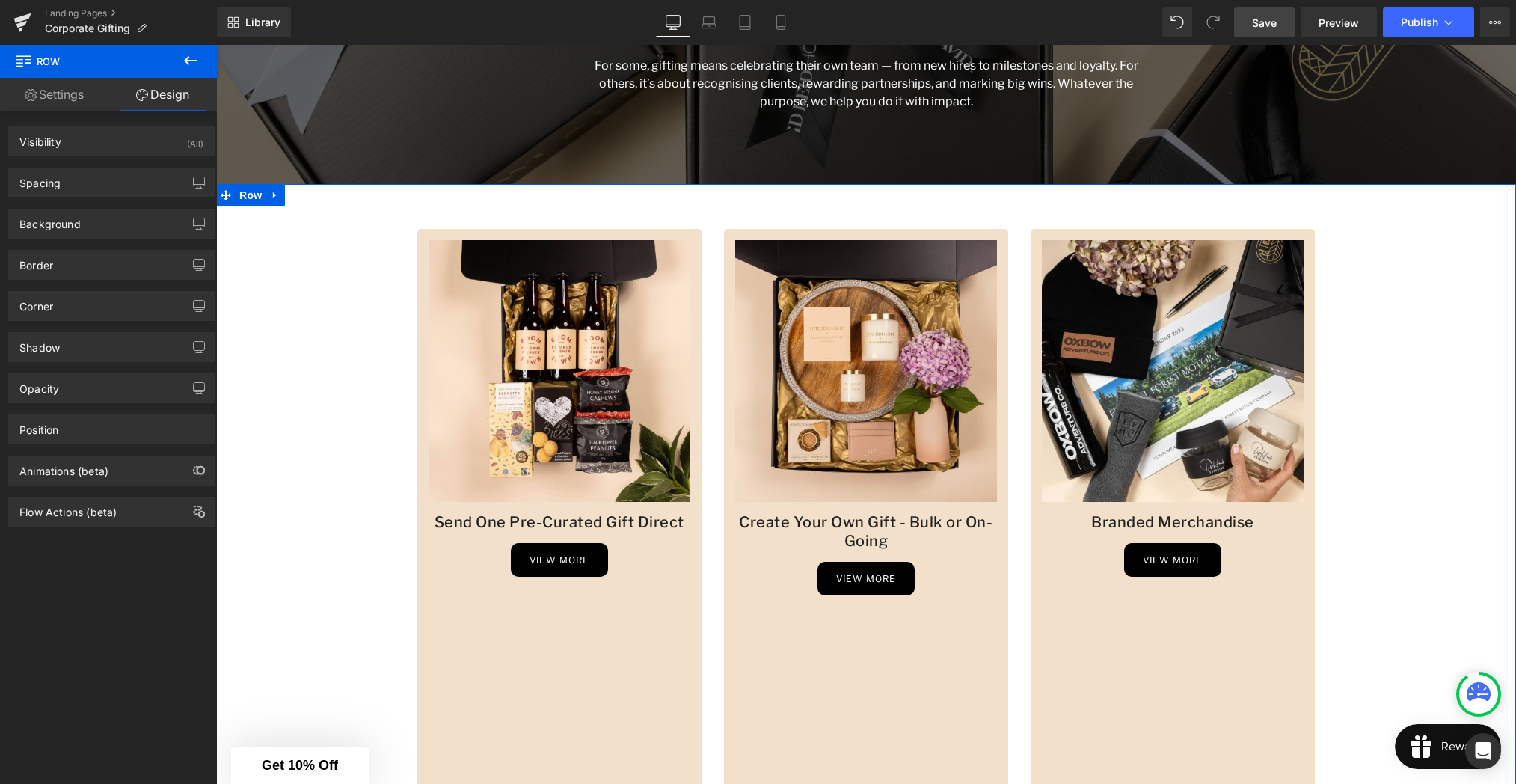
click at [61, 89] on link "Settings" at bounding box center [54, 94] width 108 height 33
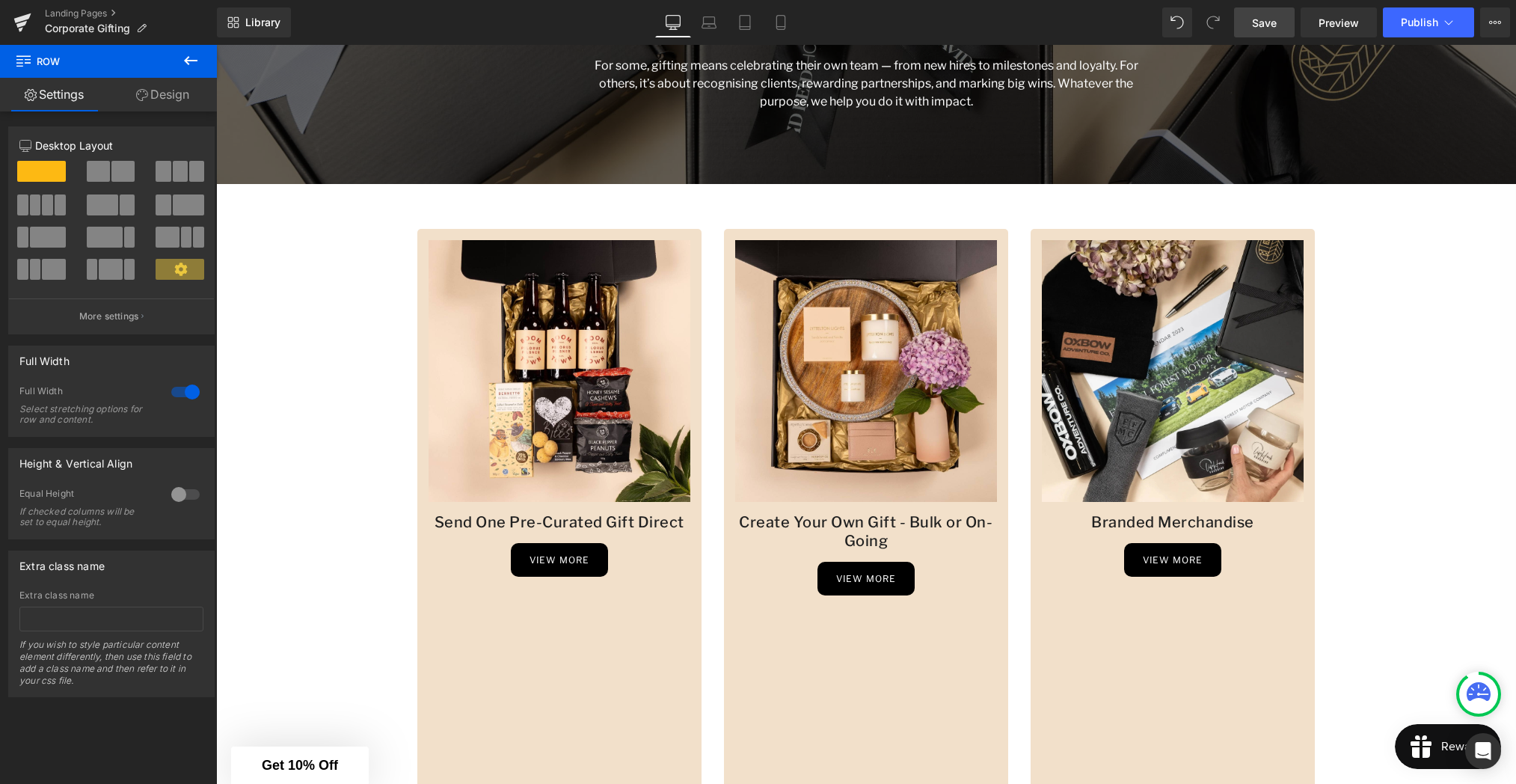
click at [182, 60] on icon at bounding box center [191, 60] width 18 height 18
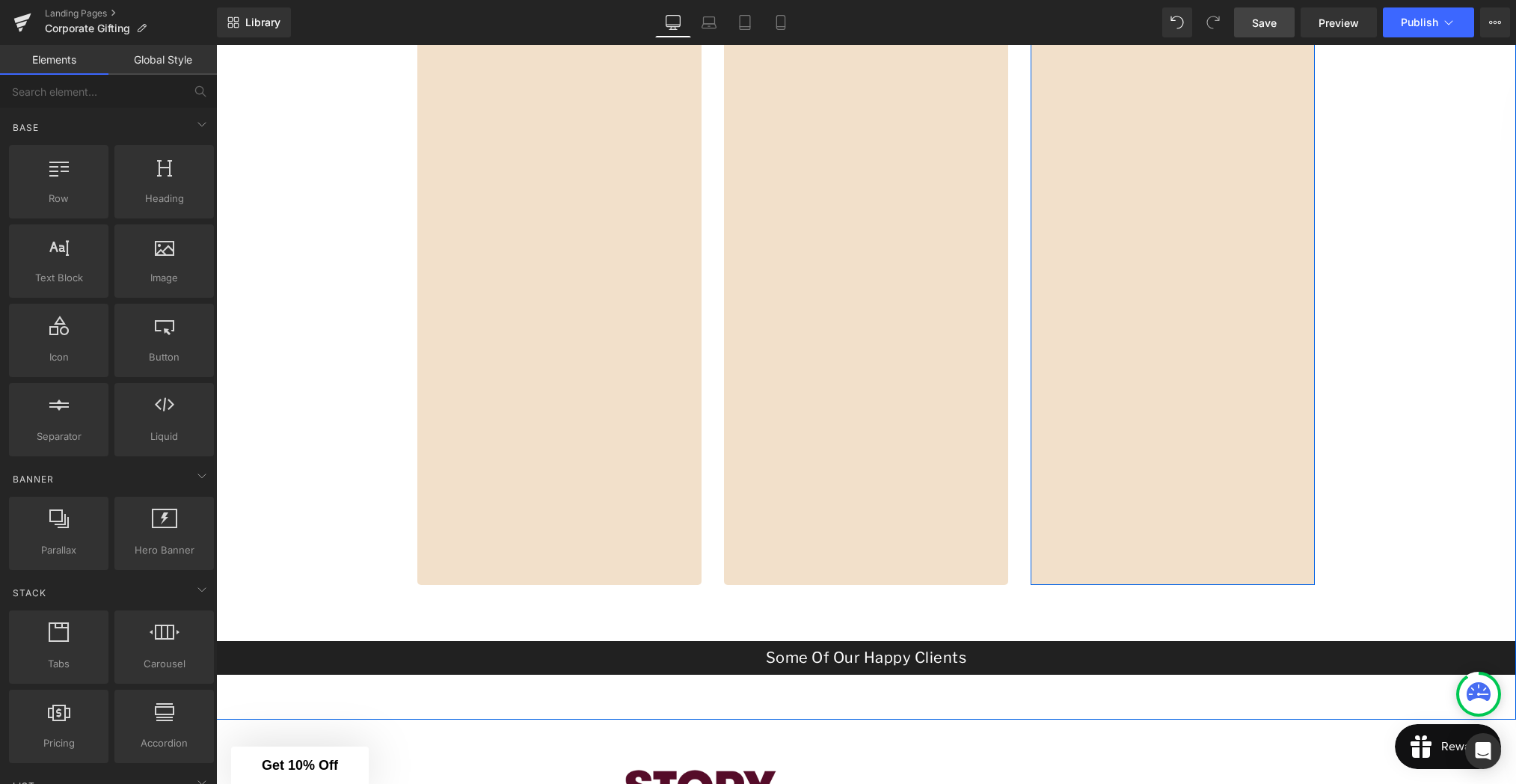
scroll to position [958, 0]
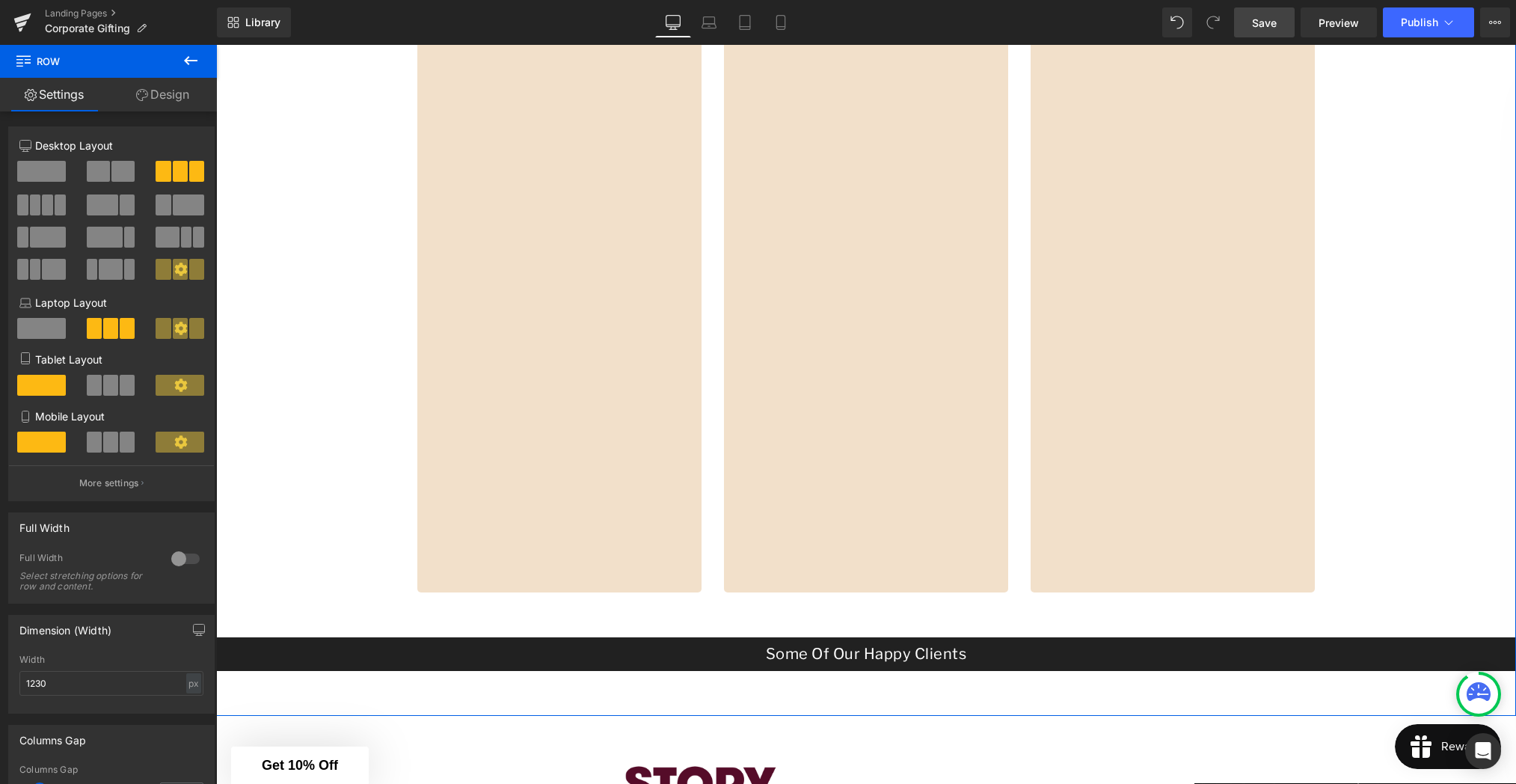
click at [716, 597] on div "Image Send One Pre-Curated Gift Direct Heading view more Button Row Image Creat…" at bounding box center [866, 151] width 1300 height 1039
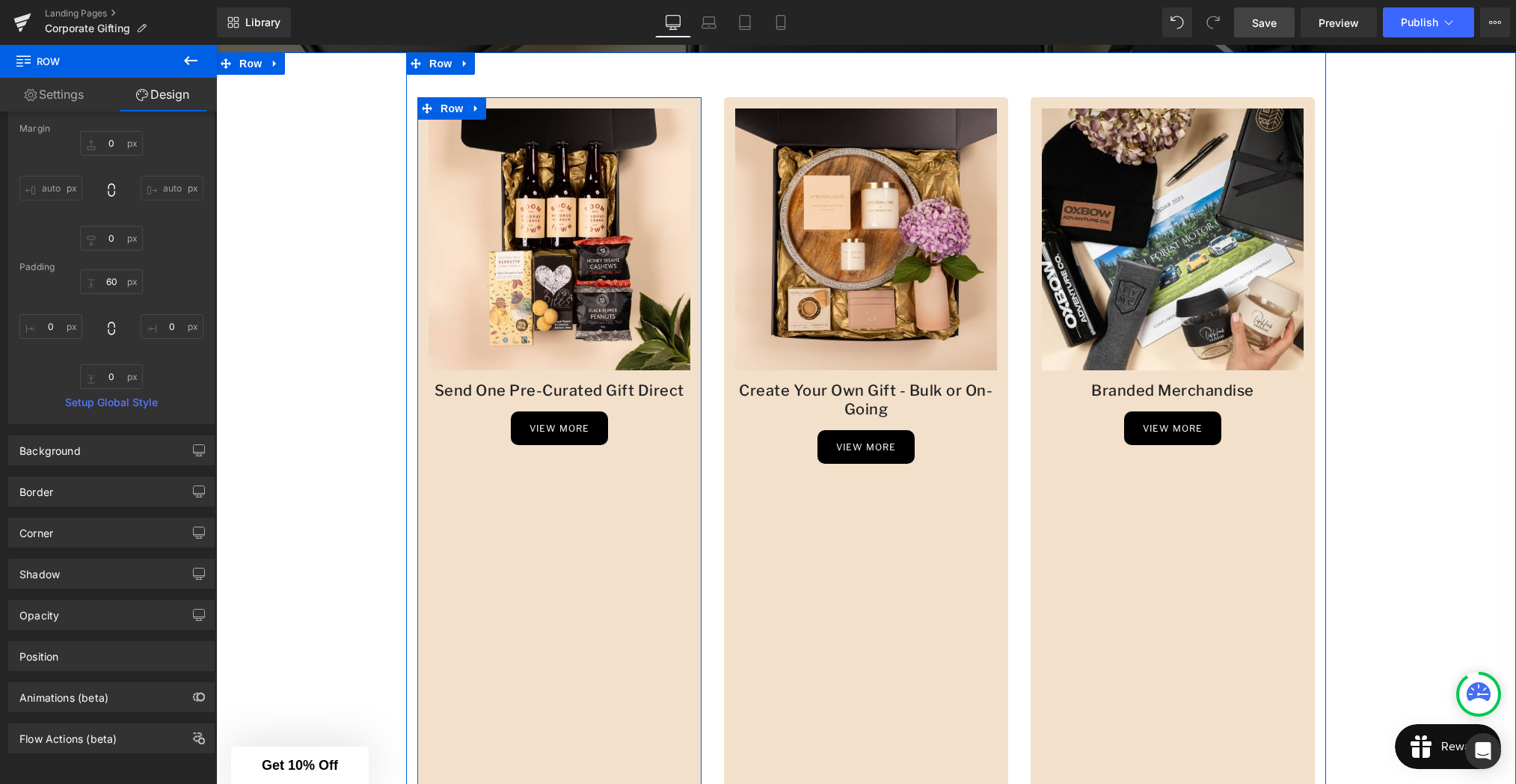
scroll to position [529, 0]
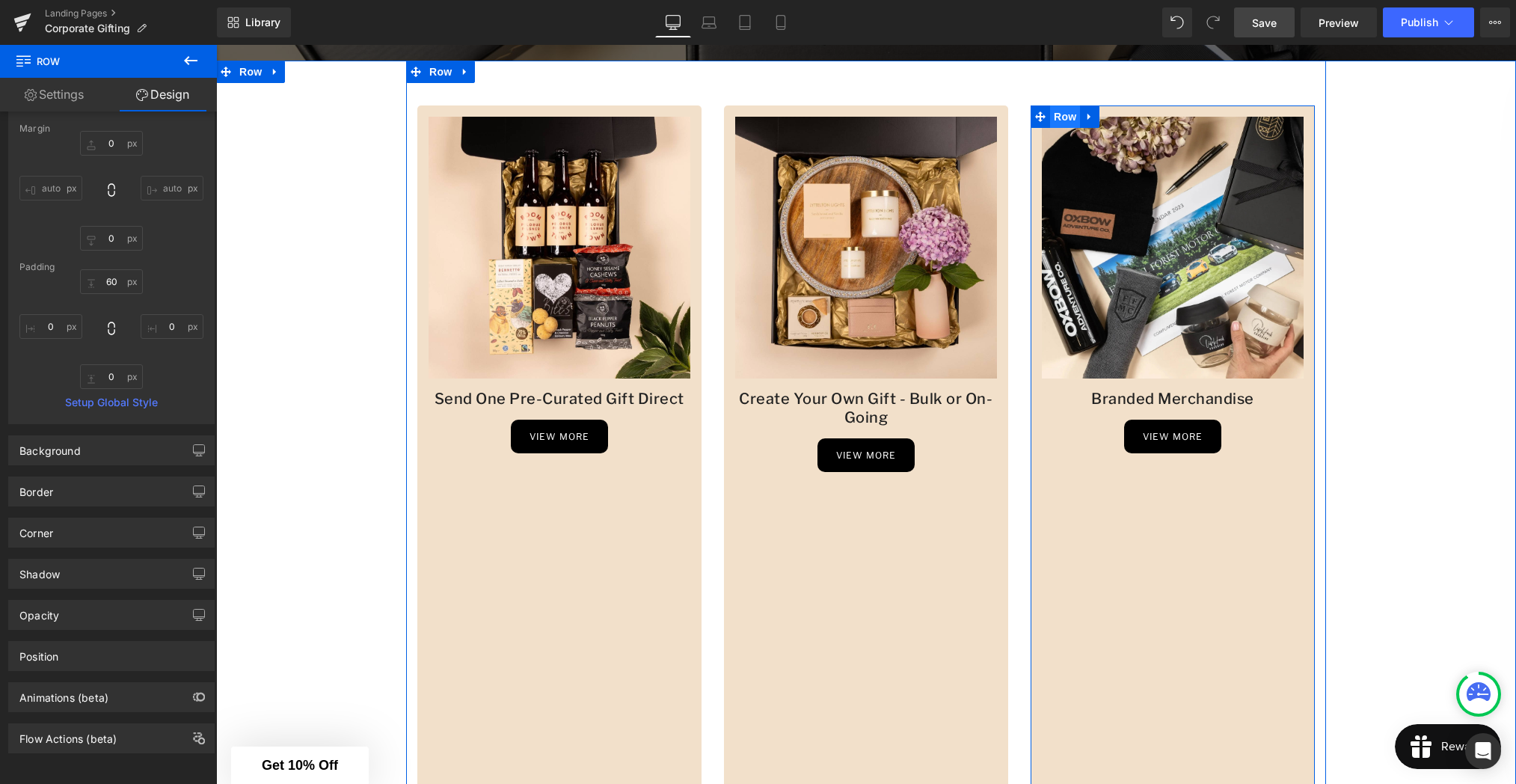
click at [1066, 121] on span "Row" at bounding box center [1064, 117] width 30 height 23
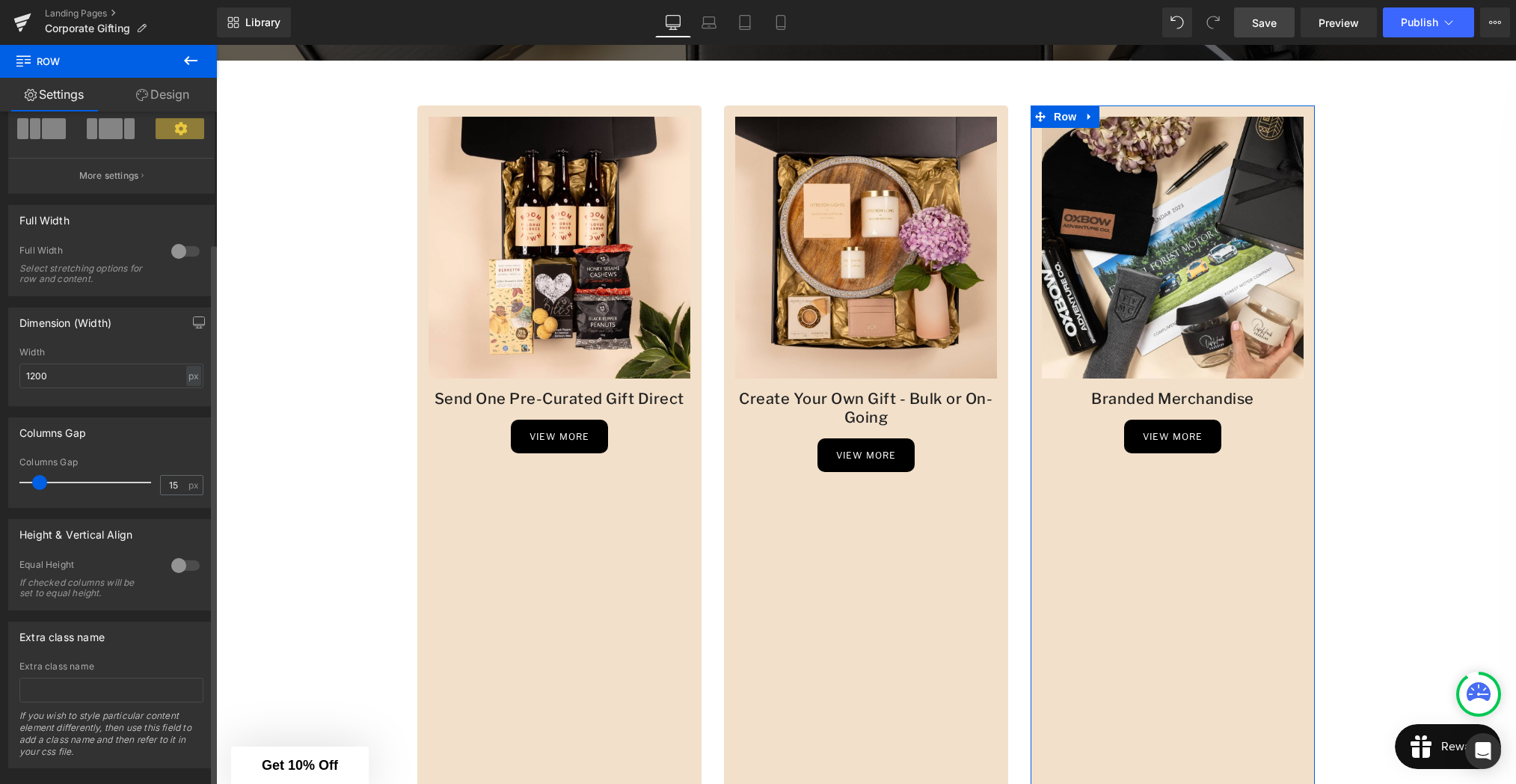
scroll to position [168, 0]
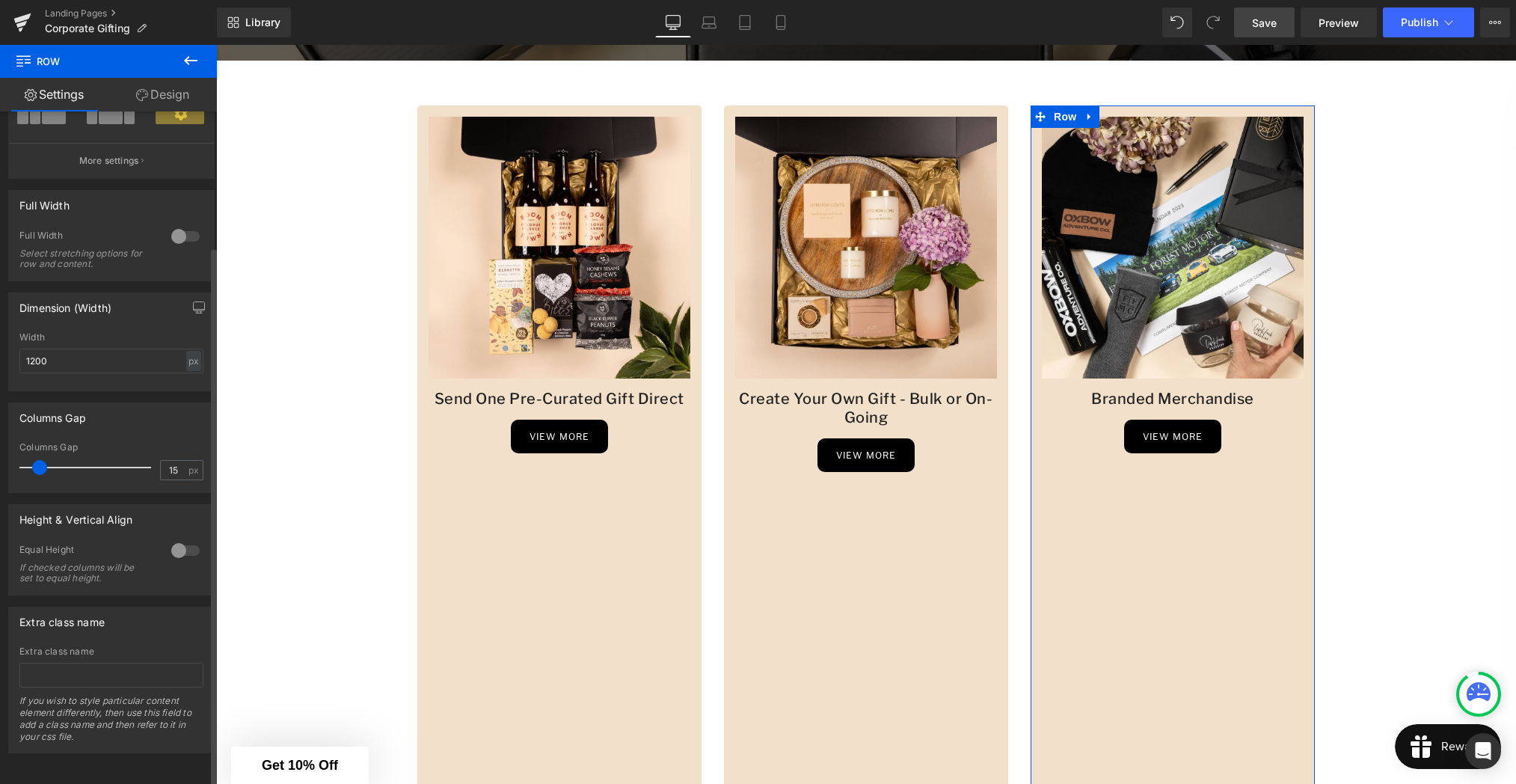
click at [187, 539] on div at bounding box center [186, 550] width 36 height 24
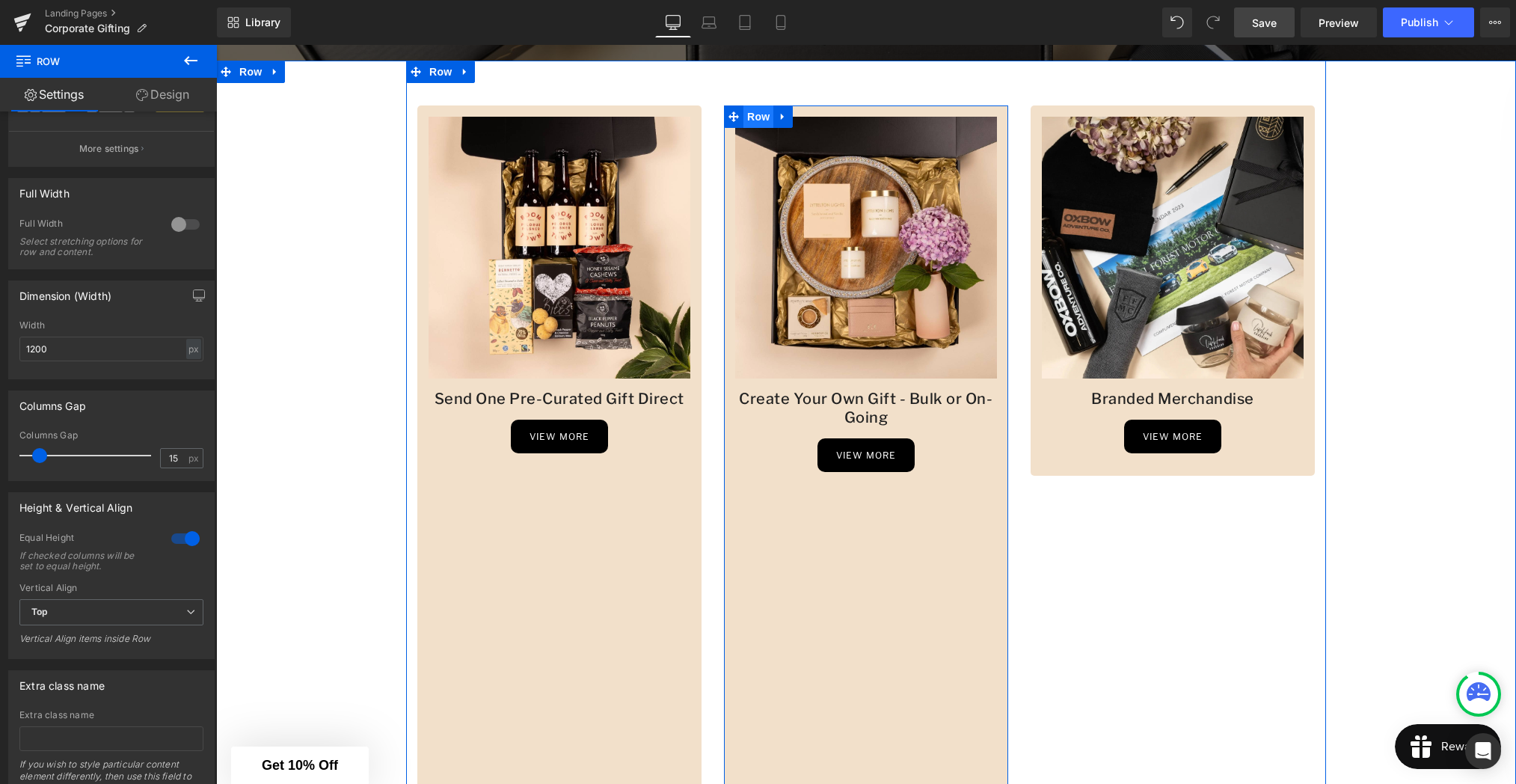
click at [759, 117] on span "Row" at bounding box center [758, 117] width 30 height 23
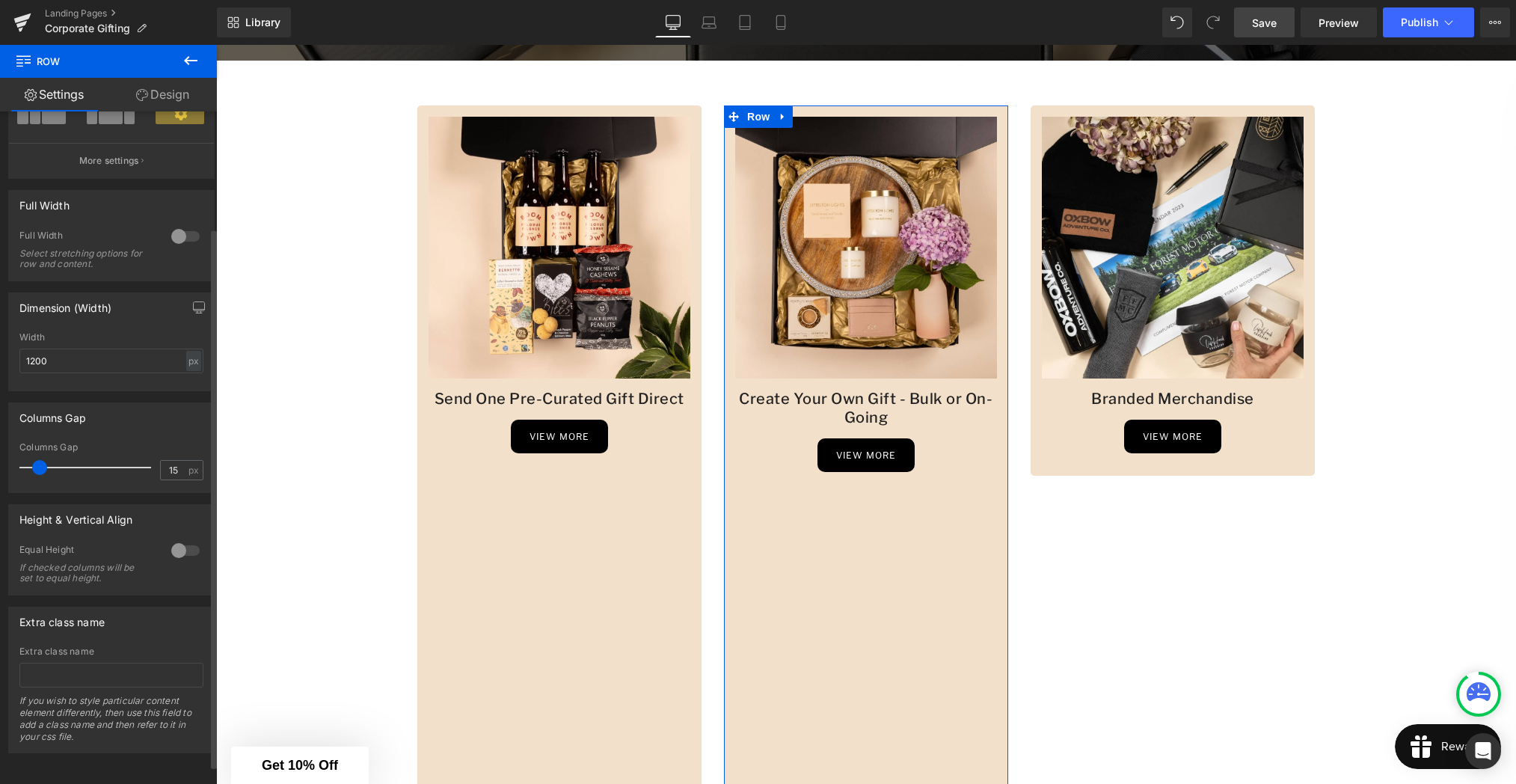
scroll to position [166, 0]
click at [186, 542] on div at bounding box center [186, 550] width 36 height 24
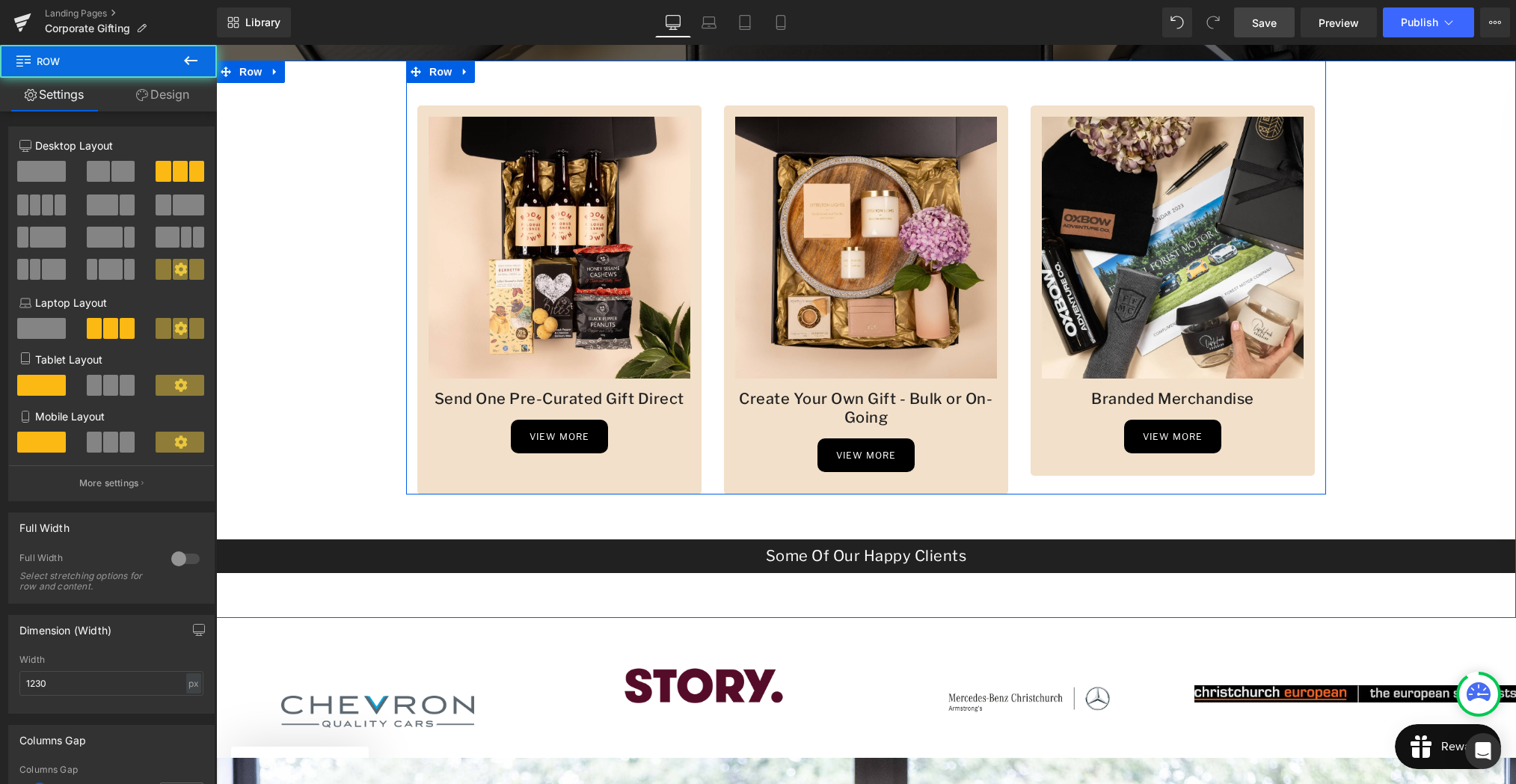
click at [544, 102] on div "Image Send One Pre-Curated Gift Direct Heading view more Button Row Image Creat…" at bounding box center [866, 277] width 920 height 434
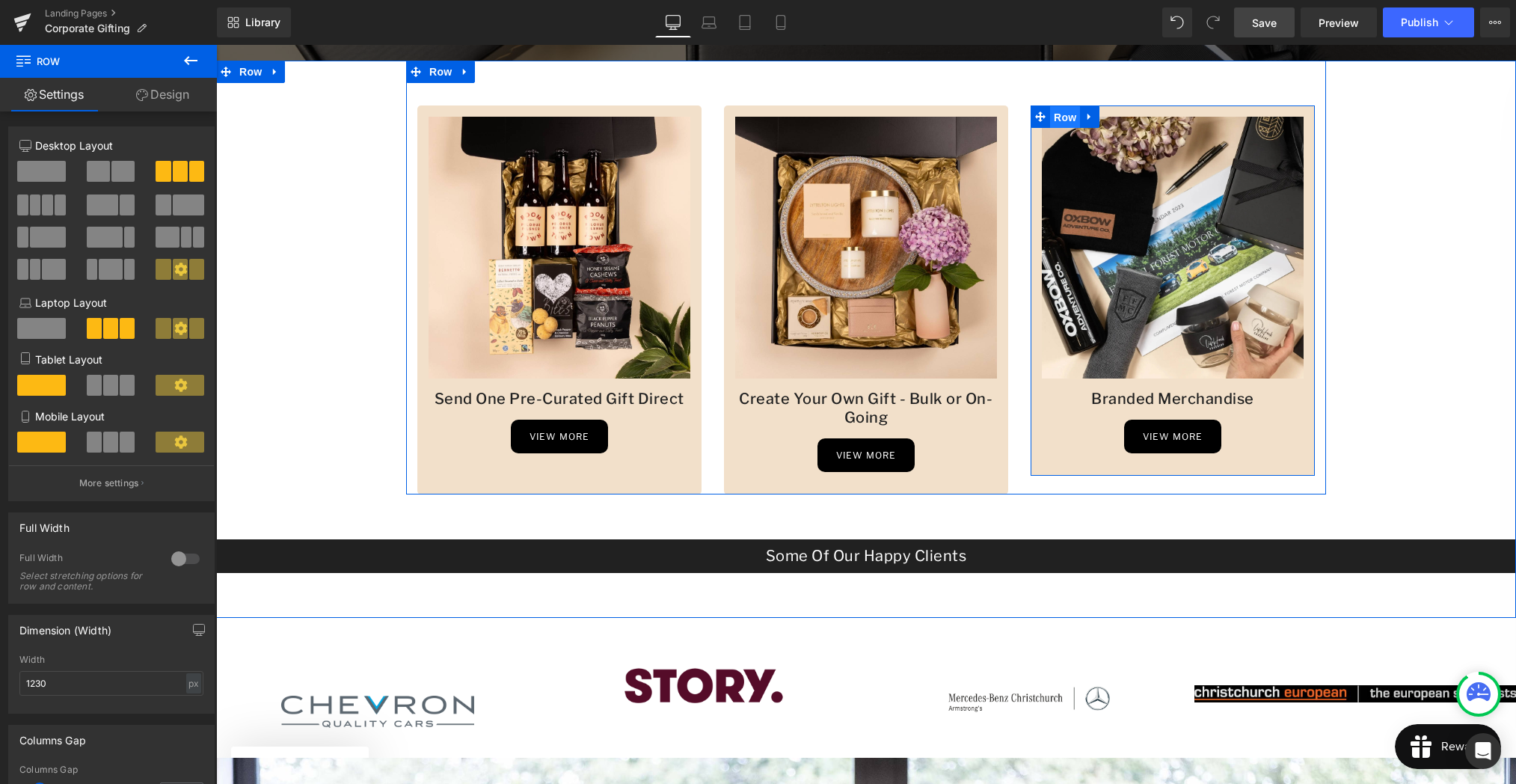
click at [1073, 119] on span "Row" at bounding box center [1064, 117] width 30 height 23
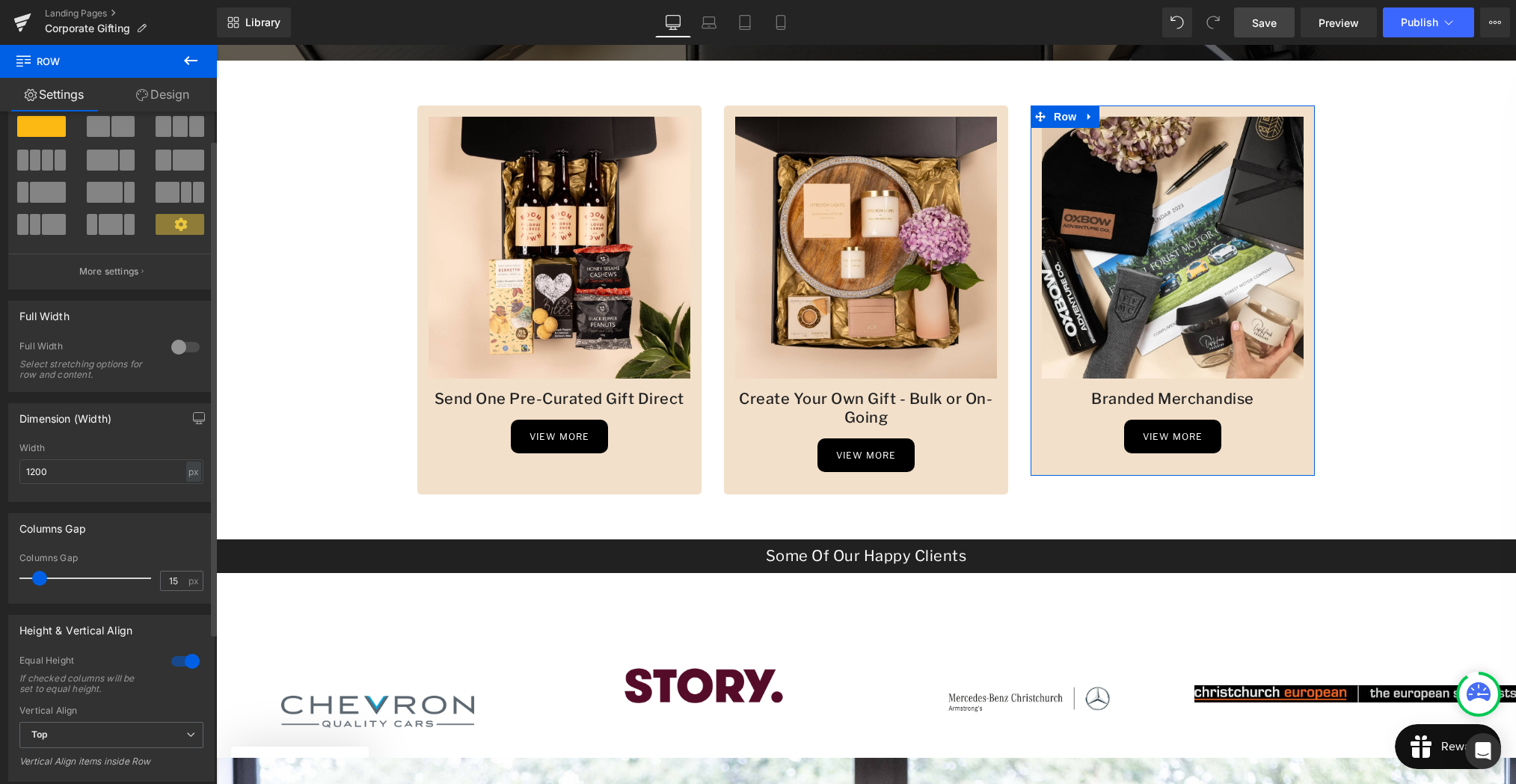
scroll to position [47, 0]
click at [170, 662] on div at bounding box center [186, 658] width 36 height 24
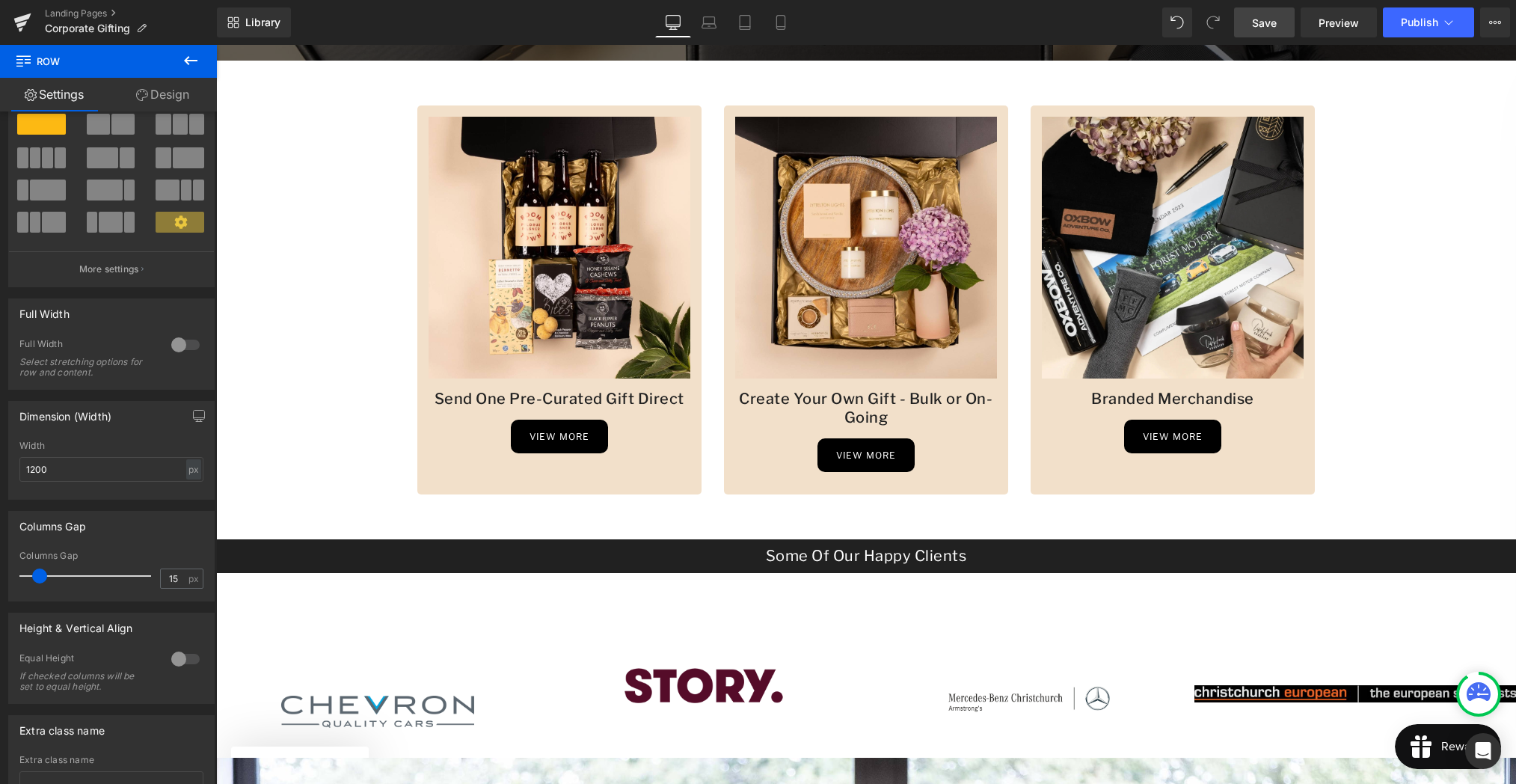
click at [1249, 22] on link "Save" at bounding box center [1264, 22] width 60 height 30
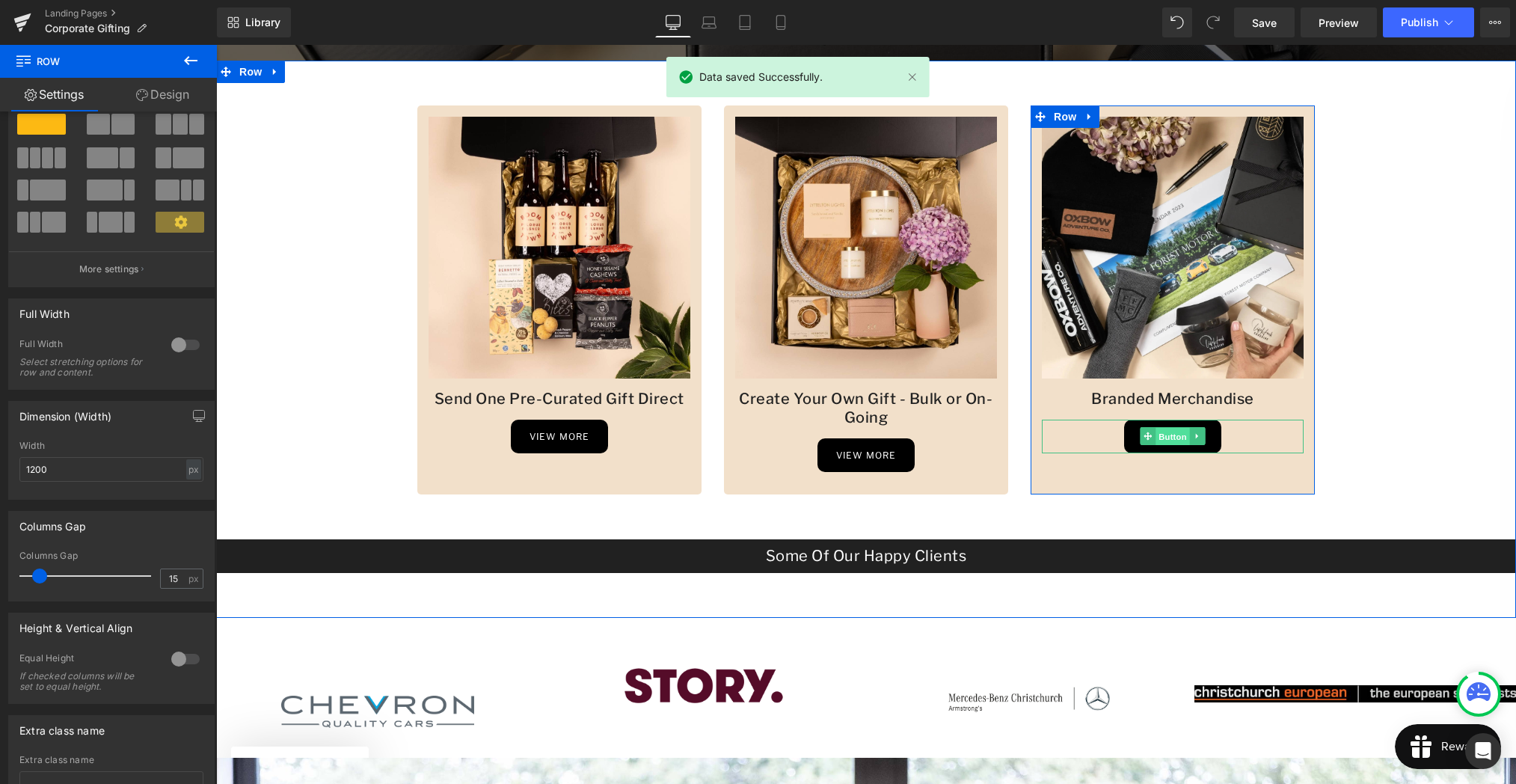
click at [1179, 439] on span "Button" at bounding box center [1173, 437] width 34 height 18
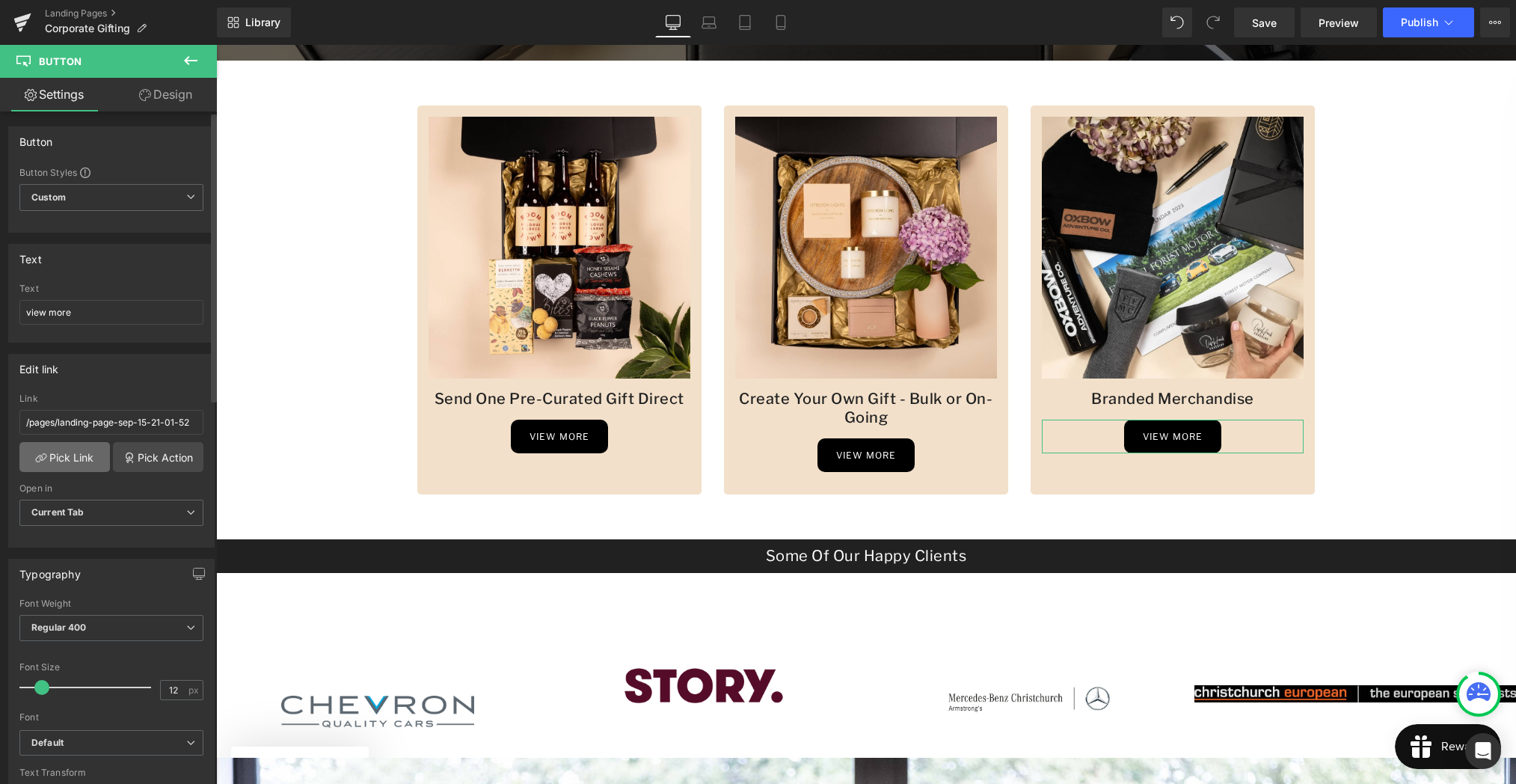
click at [95, 453] on link "Pick Link" at bounding box center [64, 456] width 90 height 30
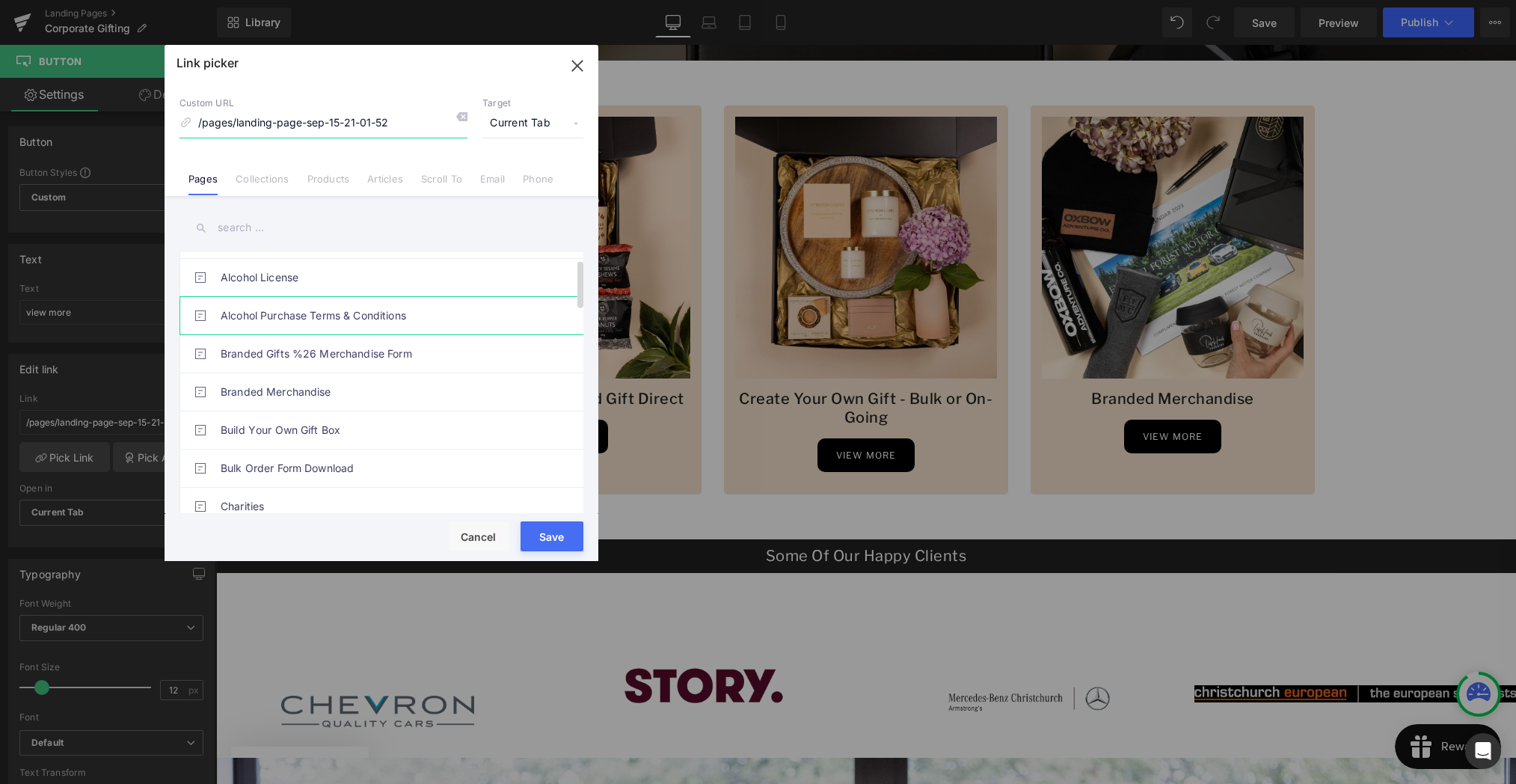
scroll to position [36, 0]
click at [301, 383] on link "Branded Merchandise" at bounding box center [386, 388] width 329 height 37
type input "/pages/branded-merchandise"
click at [555, 544] on button "Save" at bounding box center [552, 536] width 63 height 30
type input "/pages/branded-merchandise"
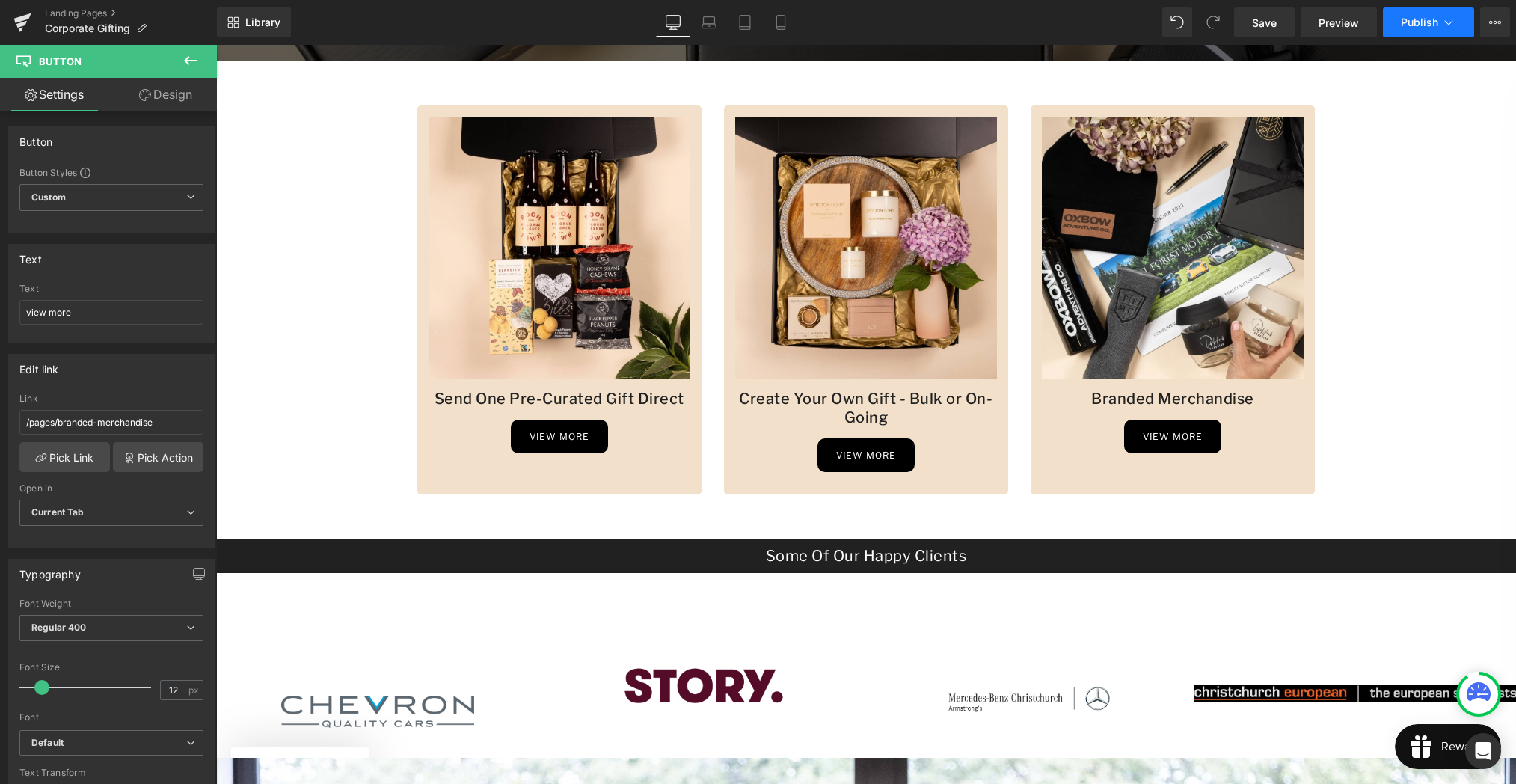
click at [1418, 28] on span "Publish" at bounding box center [1420, 22] width 37 height 12
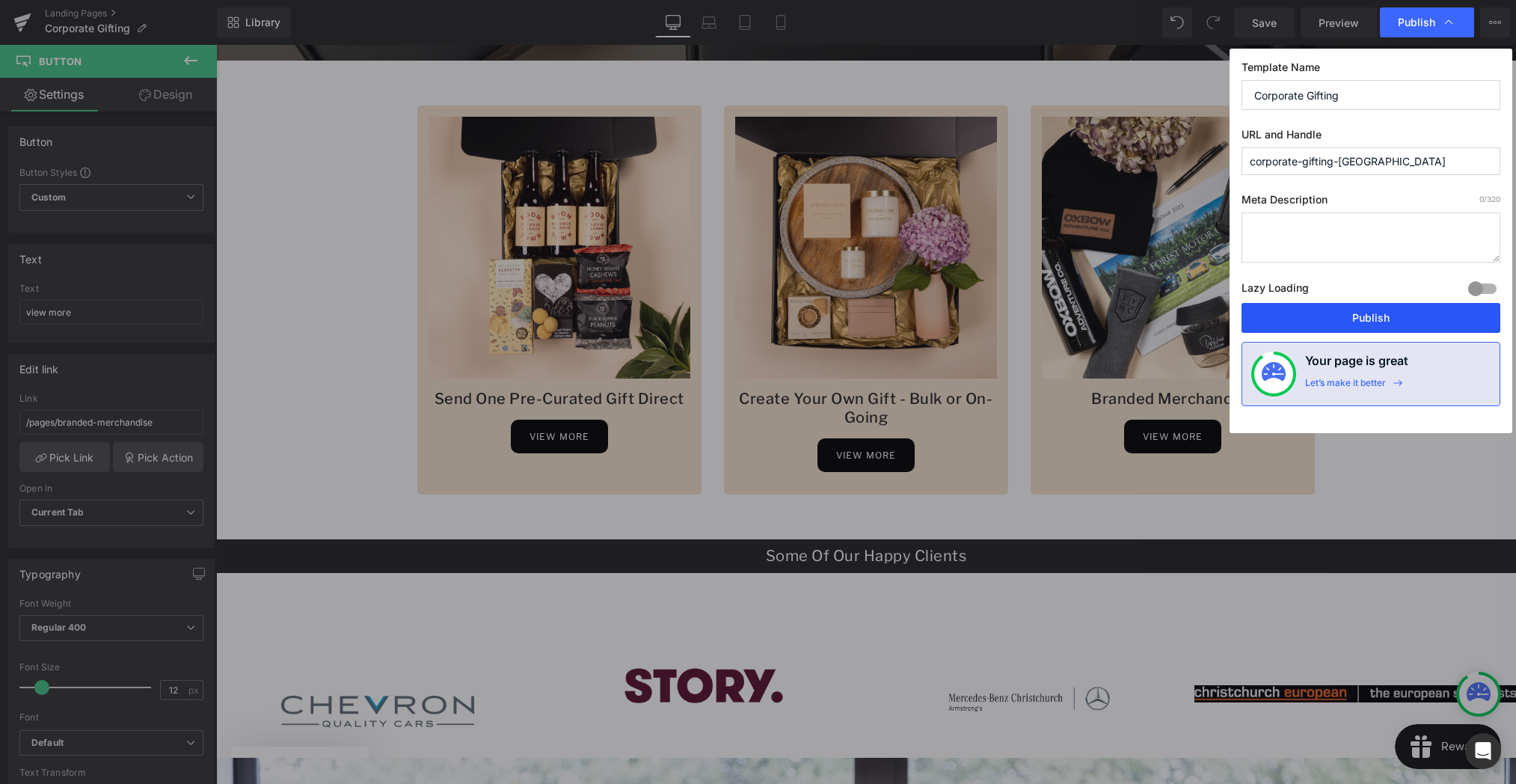
click at [1367, 316] on button "Publish" at bounding box center [1370, 318] width 258 height 30
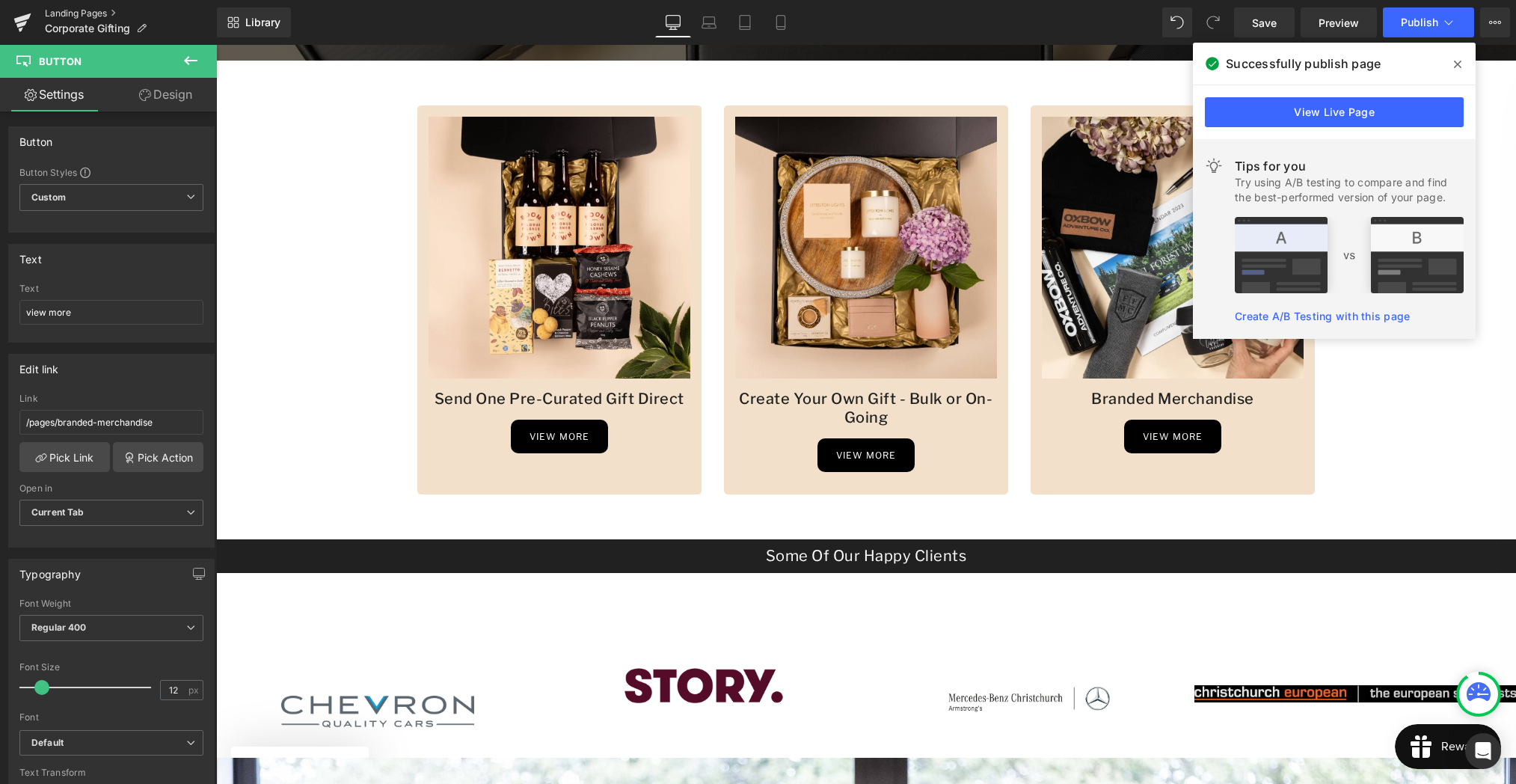
click at [90, 10] on link "Landing Pages" at bounding box center [130, 13] width 172 height 12
